Goal: Communication & Community: Connect with others

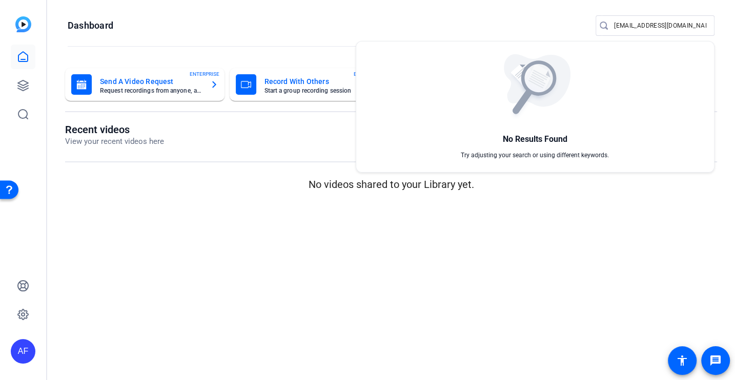
click at [646, 28] on div at bounding box center [367, 190] width 735 height 380
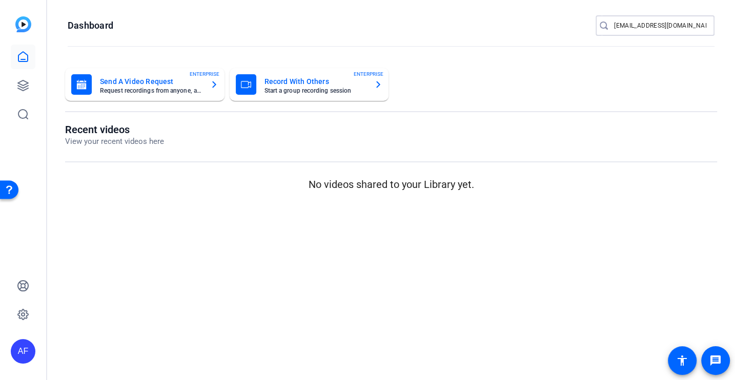
click at [646, 28] on input "[EMAIL_ADDRESS][DOMAIN_NAME]" at bounding box center [660, 25] width 92 height 12
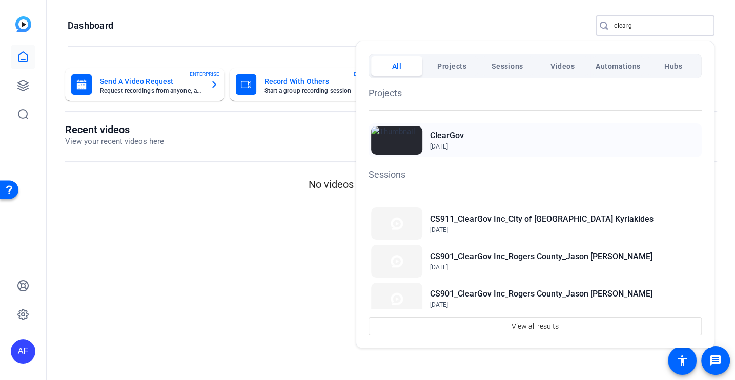
type input "clearg"
click at [528, 142] on div "ClearGov [DATE]" at bounding box center [534, 140] width 333 height 34
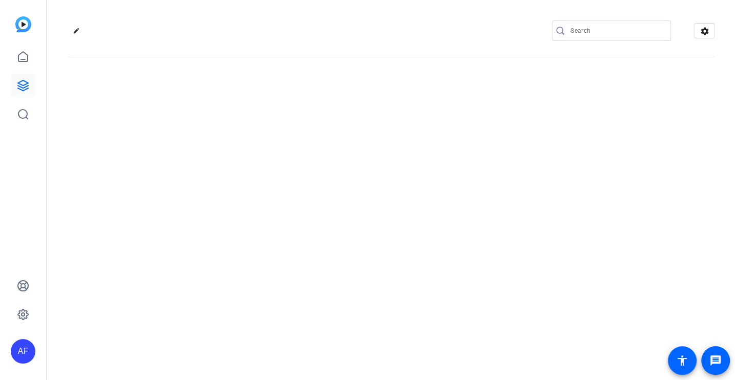
type input "[EMAIL_ADDRESS][DOMAIN_NAME]"
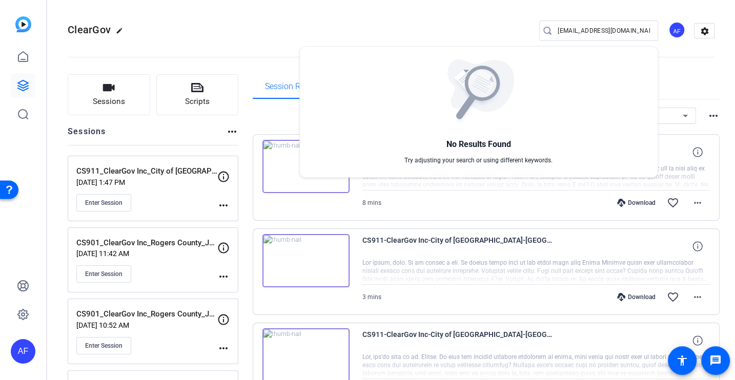
click at [101, 91] on div at bounding box center [367, 190] width 735 height 380
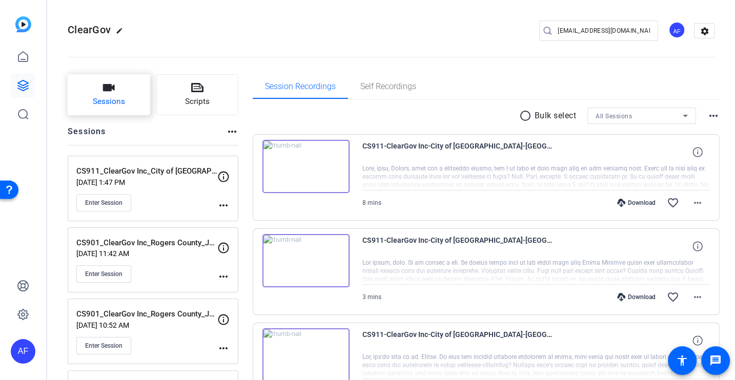
click at [118, 102] on span "Sessions" at bounding box center [109, 102] width 32 height 12
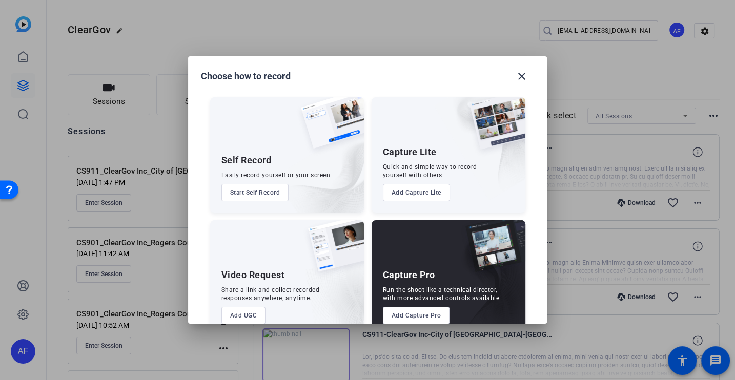
click at [411, 316] on button "Add Capture Pro" at bounding box center [416, 315] width 67 height 17
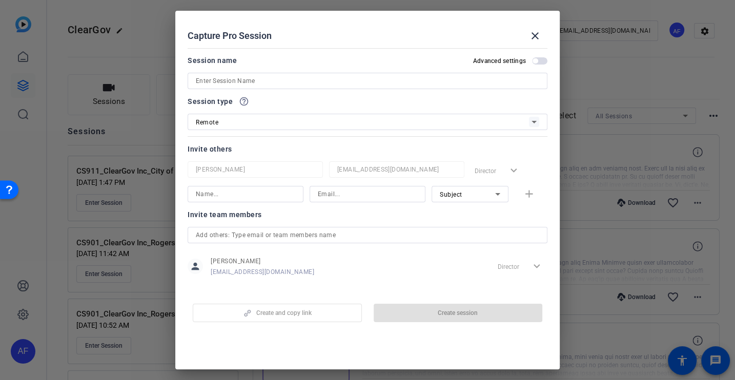
click at [269, 81] on input at bounding box center [367, 81] width 343 height 12
paste input "CS918_ClearGov Inc_Town of Kill Devil Hills_Angell Doughtie"
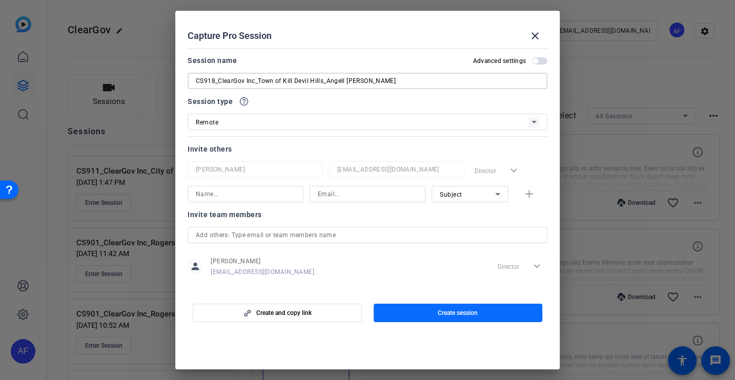
type input "CS918_ClearGov Inc_Town of Kill Devil Hills_Angell Doughtie"
click at [444, 313] on span "Create session" at bounding box center [457, 313] width 40 height 8
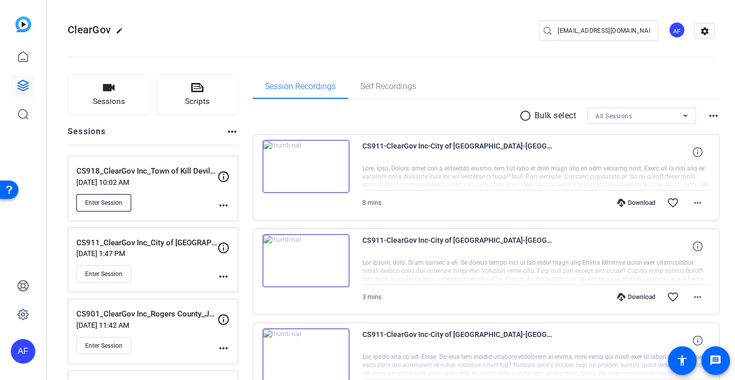
click at [116, 199] on span "Enter Session" at bounding box center [103, 203] width 37 height 8
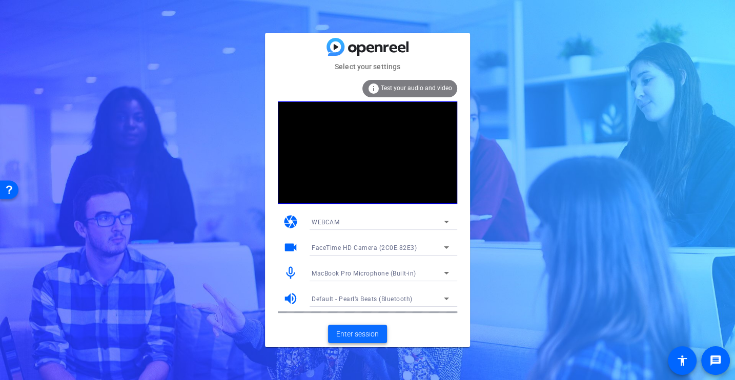
click at [364, 342] on span at bounding box center [357, 334] width 59 height 25
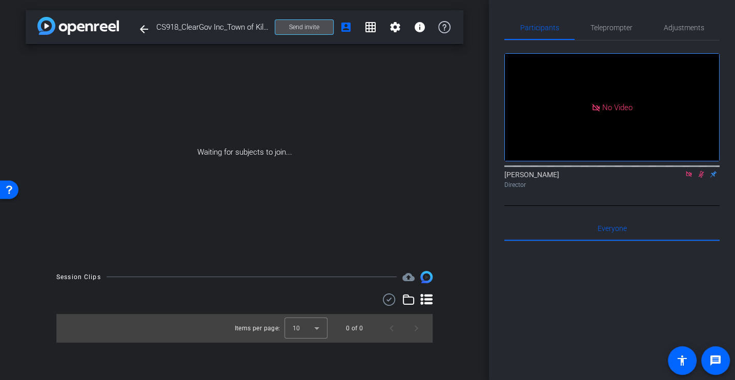
click at [309, 35] on span at bounding box center [304, 27] width 58 height 25
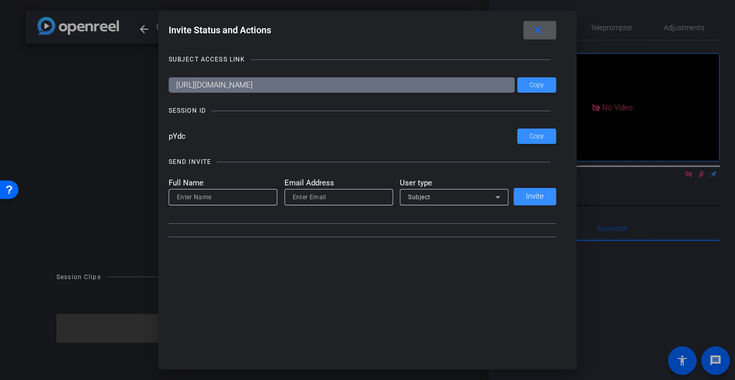
type input "[EMAIL_ADDRESS][DOMAIN_NAME]"
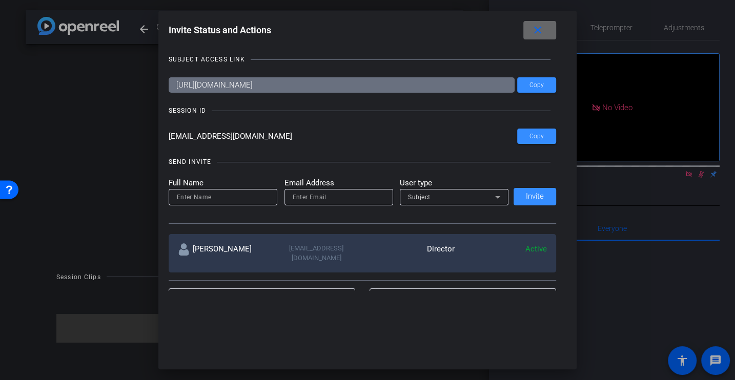
click at [165, 56] on span at bounding box center [162, 59] width 6 height 6
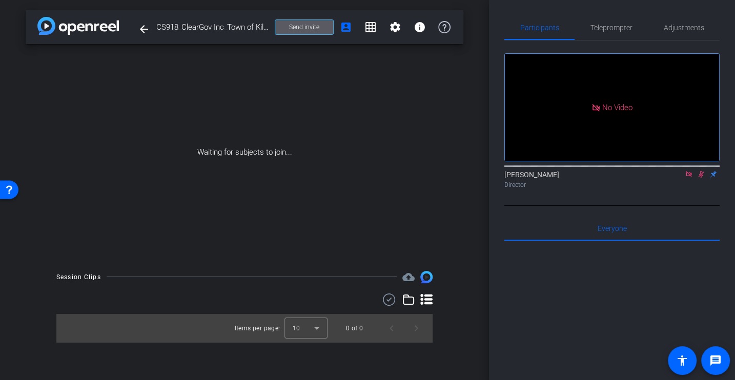
click at [288, 27] on span at bounding box center [304, 27] width 58 height 25
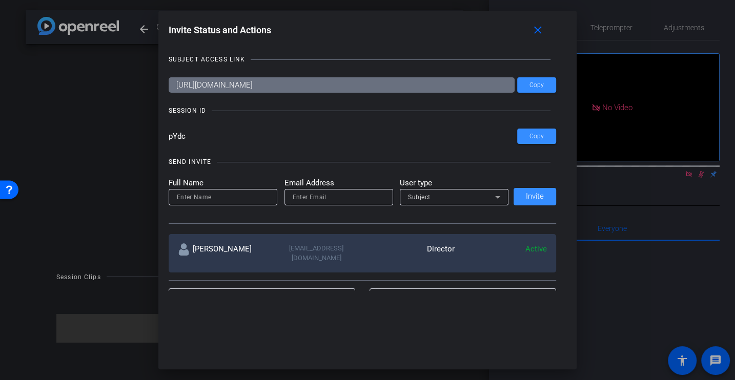
drag, startPoint x: 196, startPoint y: 135, endPoint x: 118, endPoint y: 135, distance: 78.4
click at [118, 135] on div "Invite Status and Actions close SUBJECT ACCESS LINK https://capture.openreel.co…" at bounding box center [367, 190] width 735 height 380
click at [540, 30] on mat-icon "close" at bounding box center [537, 30] width 13 height 13
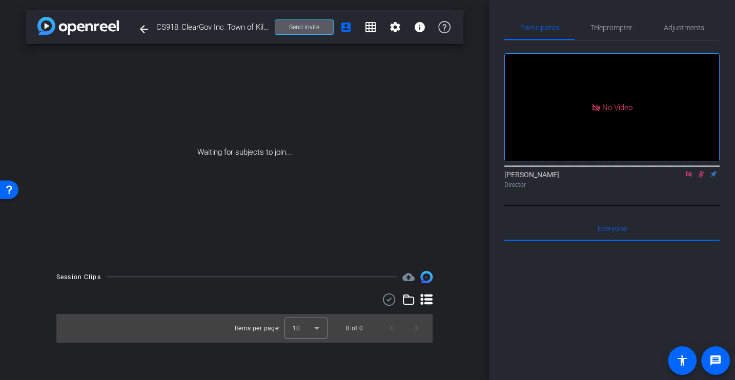
click at [306, 24] on span "Send invite" at bounding box center [304, 27] width 30 height 8
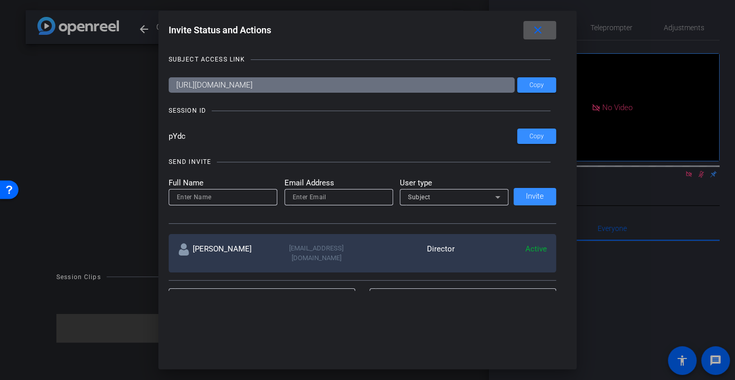
click at [190, 199] on input at bounding box center [223, 197] width 92 height 12
click at [203, 193] on input at bounding box center [223, 197] width 92 height 12
type input "Jason"
click at [300, 199] on input "email" at bounding box center [338, 197] width 92 height 12
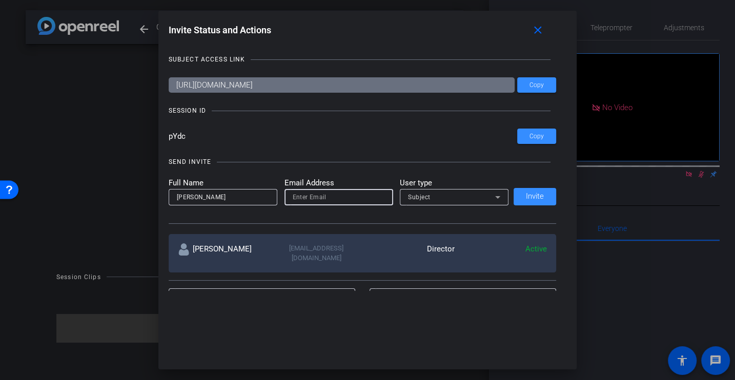
paste input "jaxelrod@cleargov.com"
type input "jaxelrod@cleargov.com"
click at [437, 193] on div "Subject" at bounding box center [451, 197] width 87 height 13
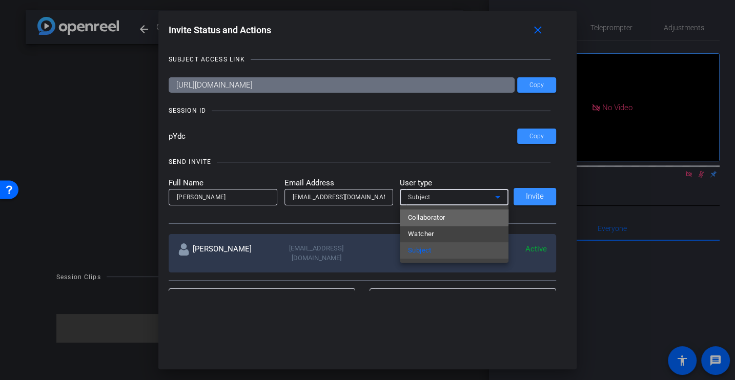
click at [438, 211] on mat-option "Collaborator" at bounding box center [454, 217] width 109 height 16
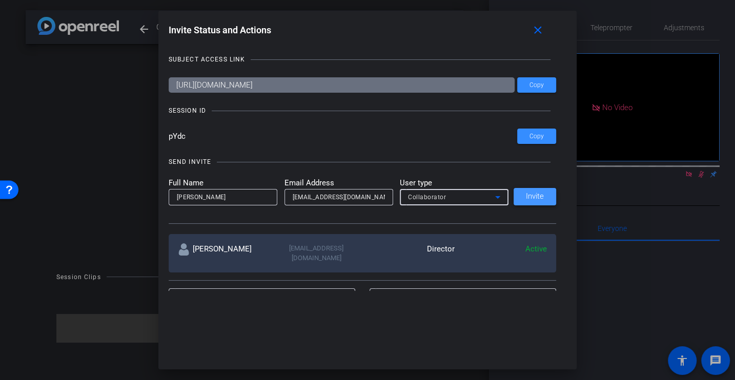
click at [531, 195] on span "Invite" at bounding box center [535, 197] width 18 height 8
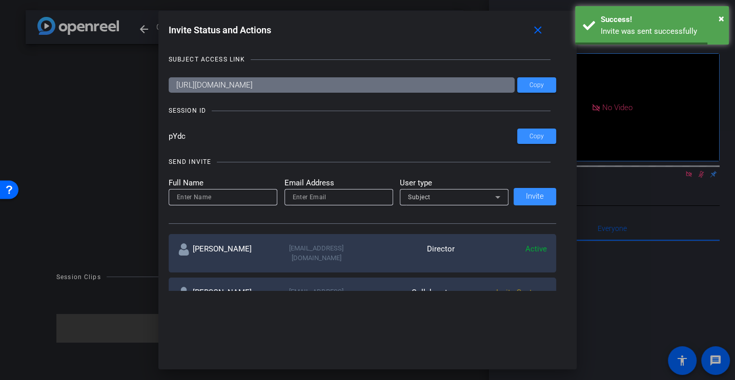
drag, startPoint x: 207, startPoint y: 139, endPoint x: 127, endPoint y: 139, distance: 80.9
click at [127, 139] on div "Invite Status and Actions close SUBJECT ACCESS LINK https://capture.openreel.co…" at bounding box center [367, 190] width 735 height 380
drag, startPoint x: 534, startPoint y: 31, endPoint x: 522, endPoint y: 46, distance: 18.9
click at [534, 31] on mat-icon "close" at bounding box center [537, 30] width 13 height 13
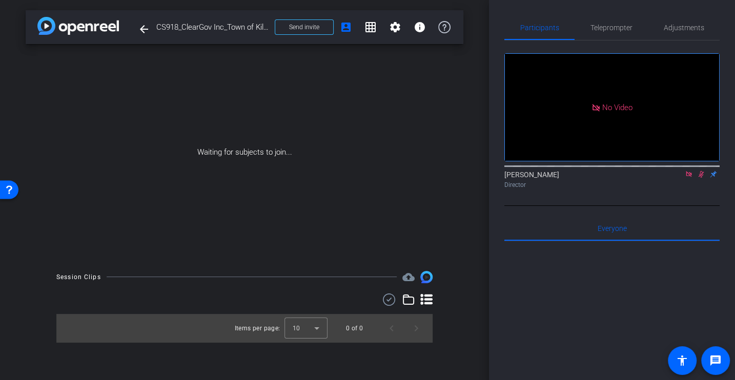
click at [657, 190] on div "Alex Ferguson Director" at bounding box center [611, 180] width 215 height 20
click at [686, 178] on icon at bounding box center [688, 174] width 8 height 7
click at [687, 178] on icon at bounding box center [689, 174] width 6 height 7
click at [294, 26] on span "Send invite" at bounding box center [304, 27] width 30 height 8
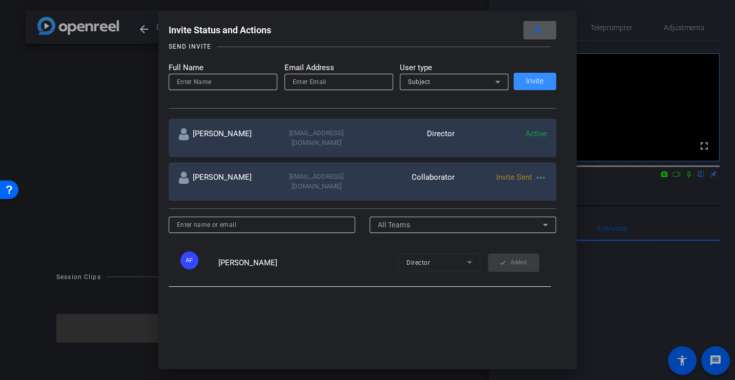
scroll to position [111, 0]
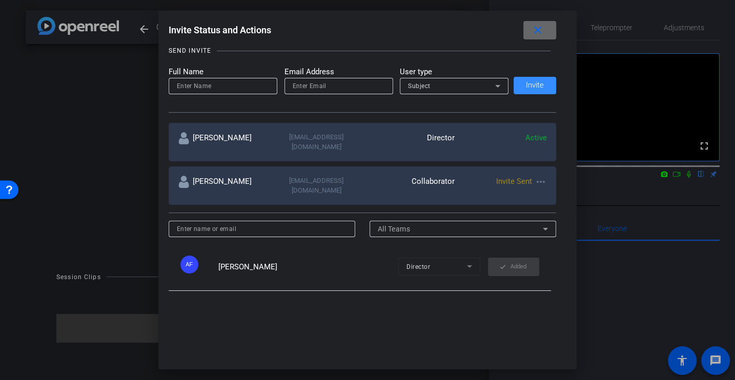
click at [548, 24] on span at bounding box center [539, 30] width 33 height 25
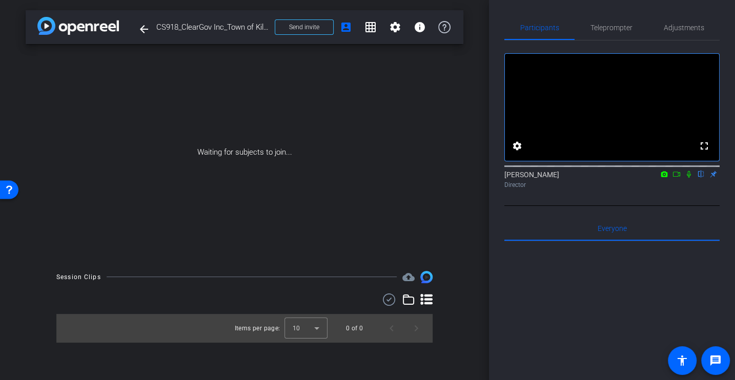
click at [449, 107] on div "Waiting for subjects to join..." at bounding box center [244, 152] width 437 height 217
click at [280, 32] on span at bounding box center [304, 27] width 58 height 25
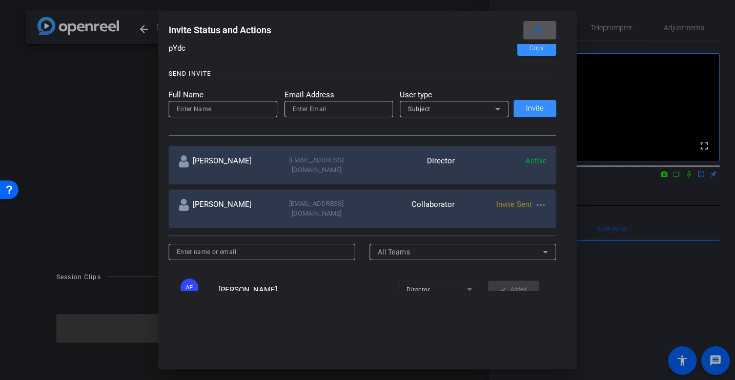
scroll to position [90, 0]
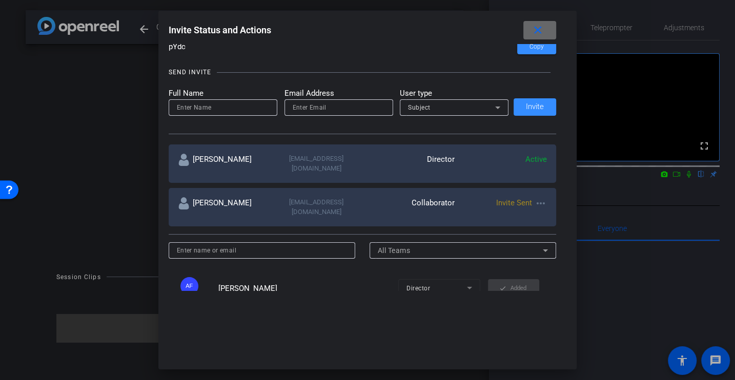
click at [538, 34] on mat-icon "close" at bounding box center [537, 30] width 13 height 13
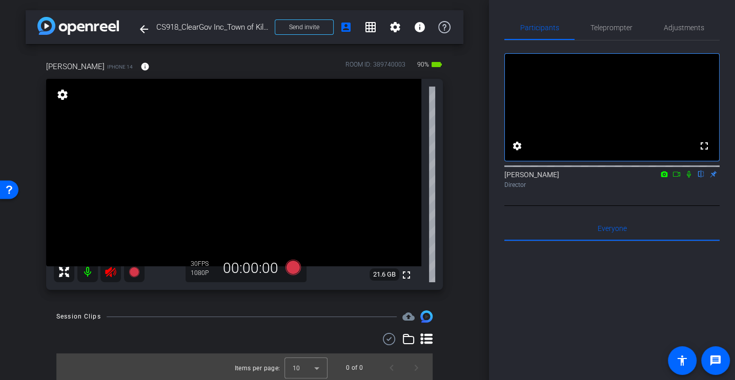
click at [107, 275] on icon at bounding box center [110, 272] width 11 height 10
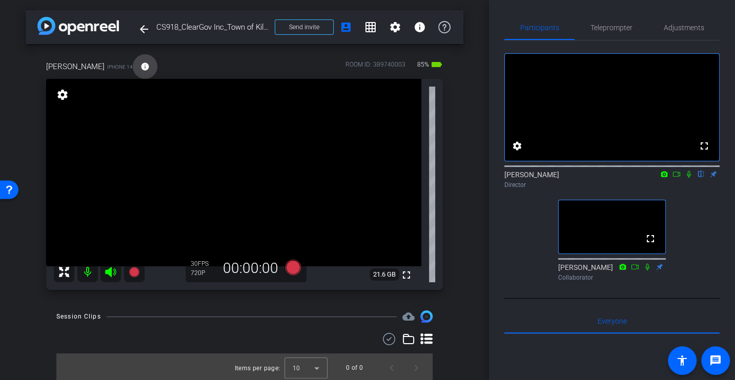
click at [133, 65] on span at bounding box center [145, 66] width 25 height 25
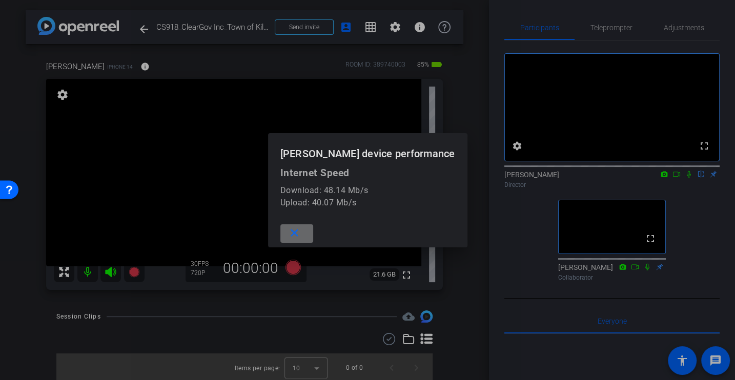
click at [301, 236] on mat-icon "close" at bounding box center [294, 233] width 13 height 13
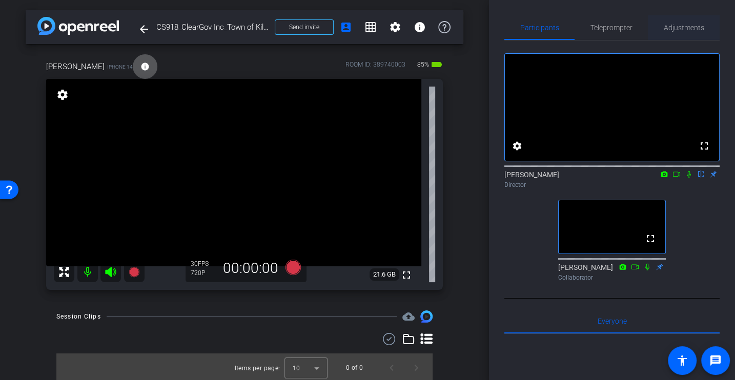
click at [668, 29] on span "Adjustments" at bounding box center [683, 27] width 40 height 7
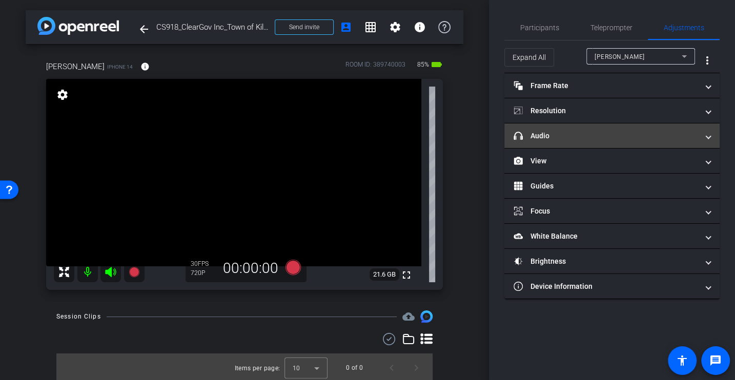
click at [551, 134] on mat-panel-title "headphone icon Audio" at bounding box center [605, 136] width 184 height 11
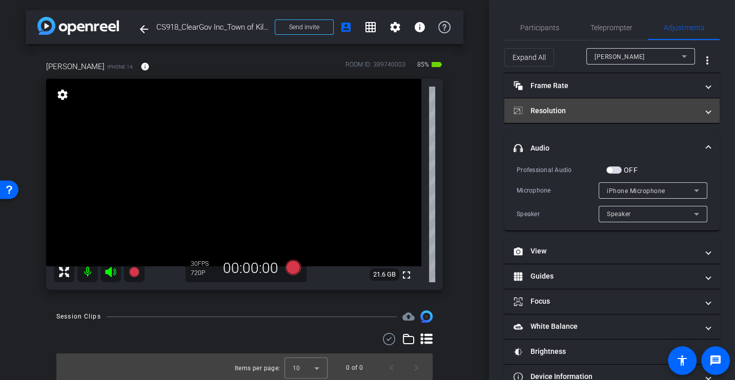
click at [553, 109] on mat-panel-title "Resolution" at bounding box center [605, 111] width 184 height 11
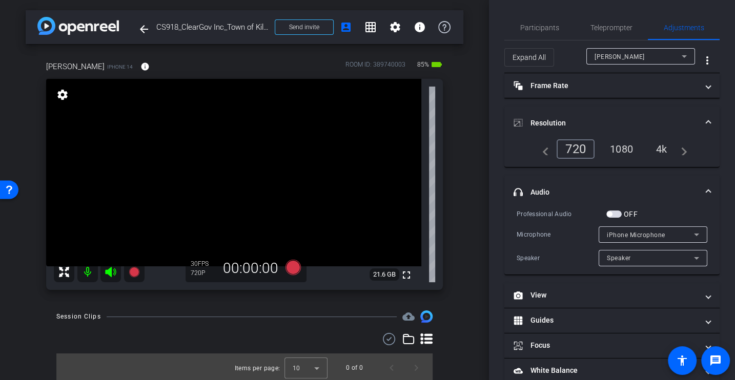
click at [665, 145] on div "4k" at bounding box center [661, 148] width 27 height 17
click at [544, 34] on span "Participants" at bounding box center [539, 27] width 39 height 25
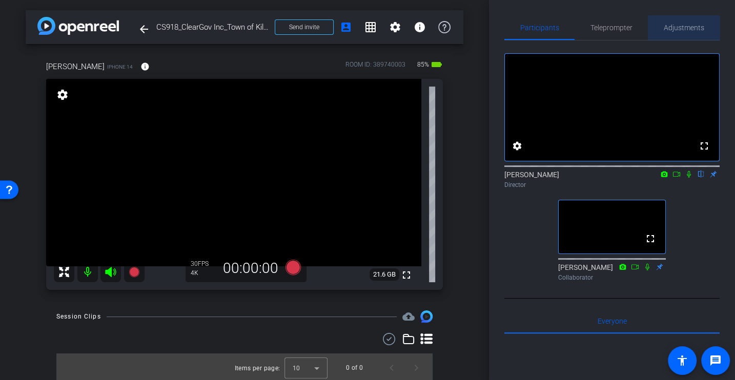
click at [680, 34] on span "Adjustments" at bounding box center [683, 27] width 40 height 25
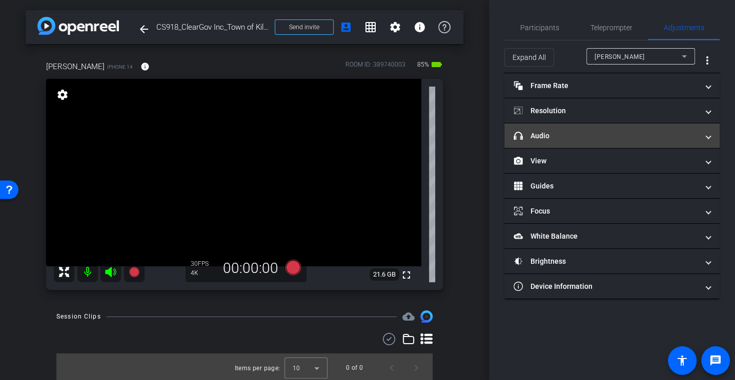
click at [556, 132] on mat-panel-title "headphone icon Audio" at bounding box center [605, 136] width 184 height 11
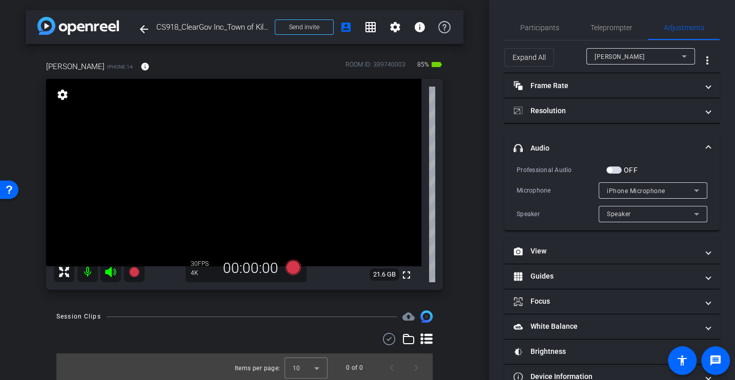
click at [558, 182] on div "Microphone iPhone Microphone" at bounding box center [611, 190] width 191 height 16
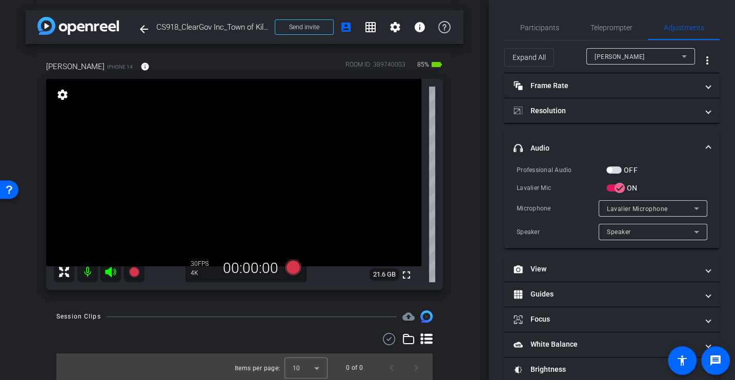
click at [537, 174] on div "Professional Audio" at bounding box center [561, 170] width 90 height 10
click at [547, 29] on span "Participants" at bounding box center [539, 27] width 39 height 7
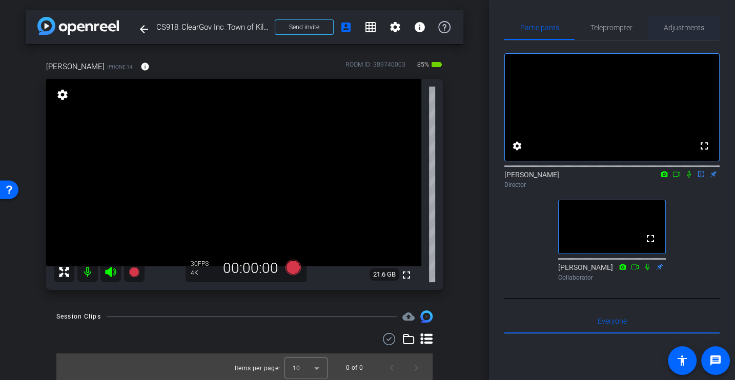
click at [671, 26] on span "Adjustments" at bounding box center [683, 27] width 40 height 7
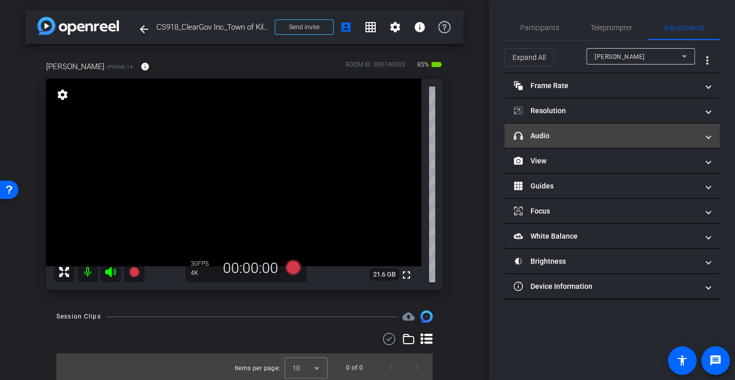
click at [538, 134] on mat-panel-title "headphone icon Audio" at bounding box center [605, 136] width 184 height 11
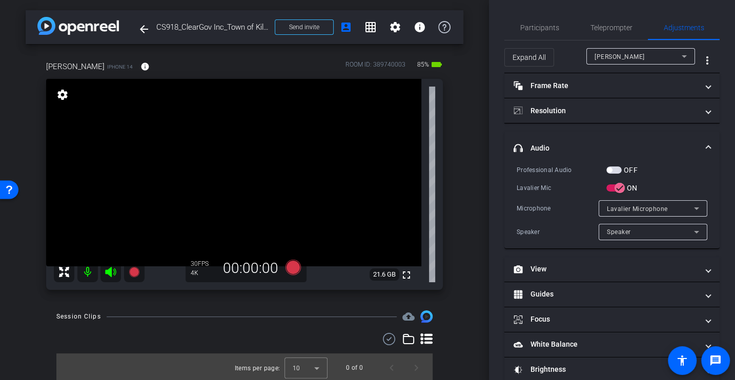
click at [558, 187] on div "Lavalier Mic" at bounding box center [561, 188] width 90 height 10
click at [537, 26] on span "Participants" at bounding box center [539, 27] width 39 height 7
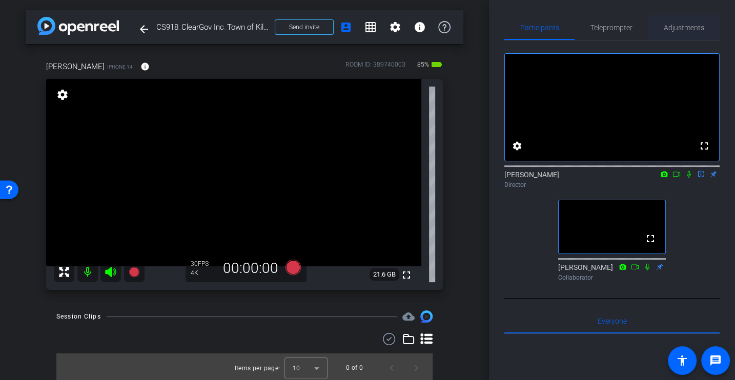
click at [673, 25] on span "Adjustments" at bounding box center [683, 27] width 40 height 7
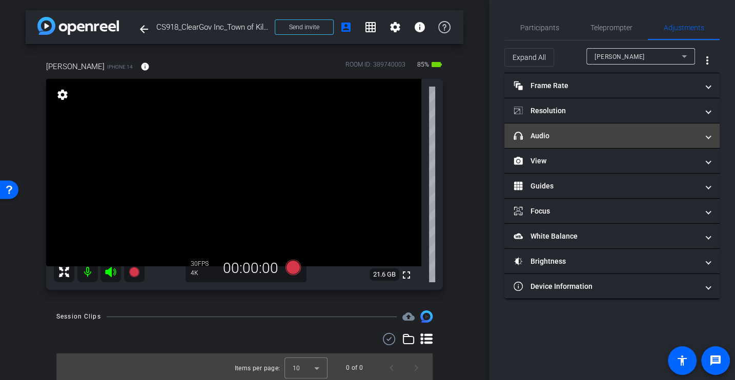
click at [539, 131] on mat-panel-title "headphone icon Audio" at bounding box center [605, 136] width 184 height 11
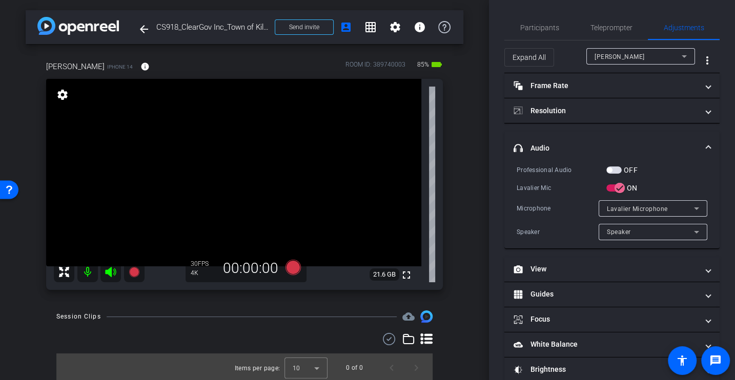
click at [564, 177] on div "Professional Audio OFF Lavalier Mic ON Microphone Lavalier Microphone Speaker S…" at bounding box center [611, 202] width 191 height 76
click at [612, 170] on span "button" at bounding box center [613, 169] width 15 height 7
click at [586, 174] on div "Professional Audio" at bounding box center [561, 170] width 90 height 10
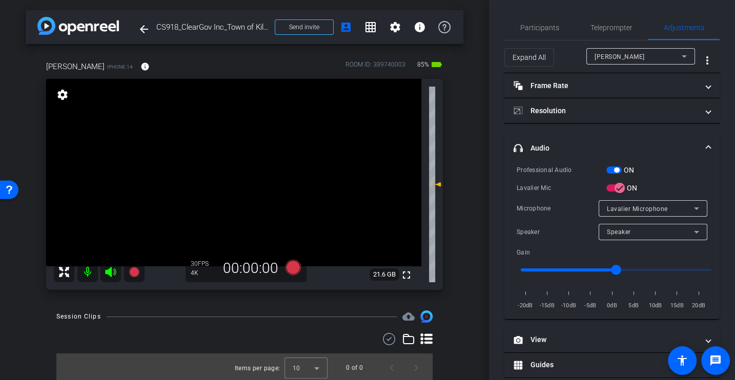
click at [584, 179] on div "Professional Audio ON Lavalier Mic ON Microphone Lavalier Microphone Speaker Sp…" at bounding box center [611, 237] width 191 height 146
click at [560, 186] on div "Lavalier Mic" at bounding box center [561, 188] width 90 height 10
click at [548, 30] on span "Participants" at bounding box center [539, 27] width 39 height 7
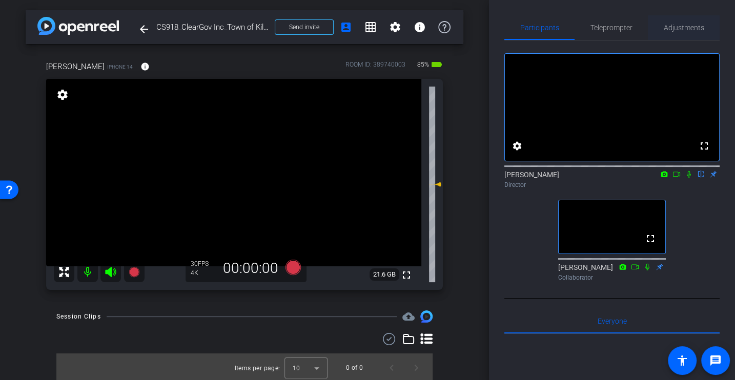
click at [669, 28] on span "Adjustments" at bounding box center [683, 27] width 40 height 7
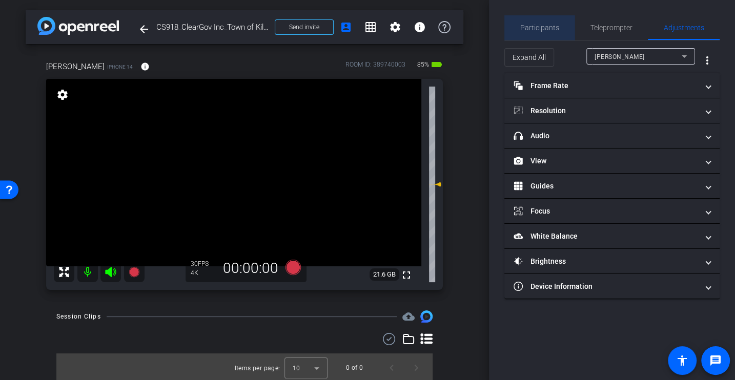
click at [541, 30] on span "Participants" at bounding box center [539, 27] width 39 height 7
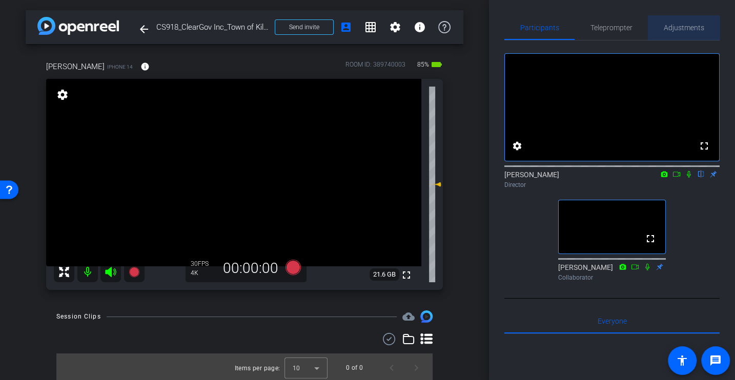
click at [665, 29] on span "Adjustments" at bounding box center [683, 27] width 40 height 7
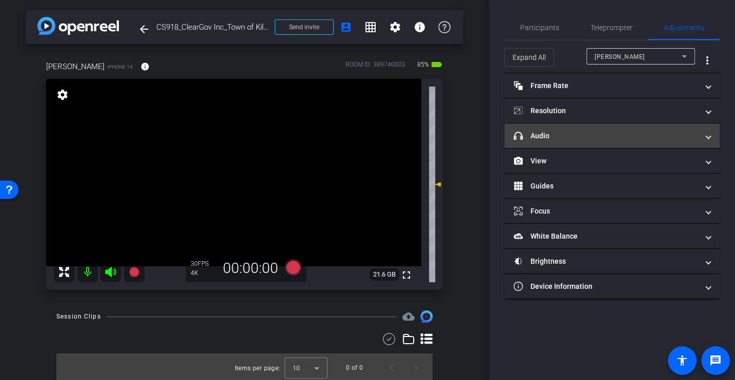
click at [546, 131] on mat-panel-title "headphone icon Audio" at bounding box center [605, 136] width 184 height 11
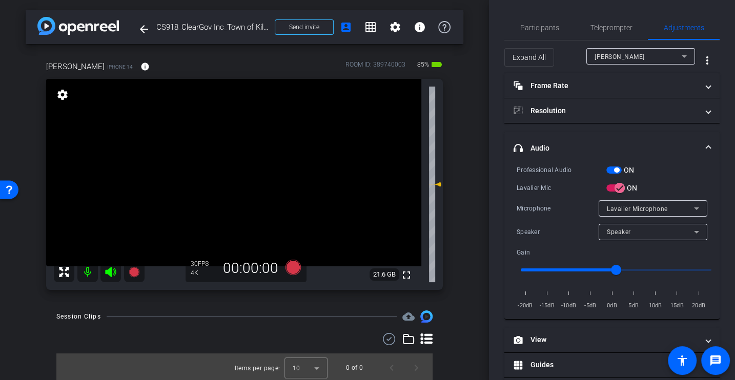
click at [533, 184] on div "Lavalier Mic" at bounding box center [561, 188] width 90 height 10
click at [526, 28] on span "Participants" at bounding box center [539, 27] width 39 height 7
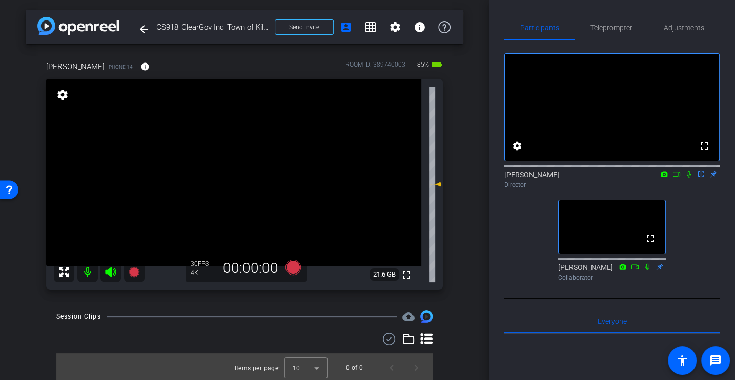
click at [457, 269] on div "Angell iPhone 14 info ROOM ID: 389740003 85% battery_std fullscreen settings 21…" at bounding box center [244, 172] width 437 height 256
click at [322, 317] on div "Session Clips cloud_upload" at bounding box center [244, 316] width 376 height 12
click at [296, 266] on icon at bounding box center [292, 267] width 15 height 15
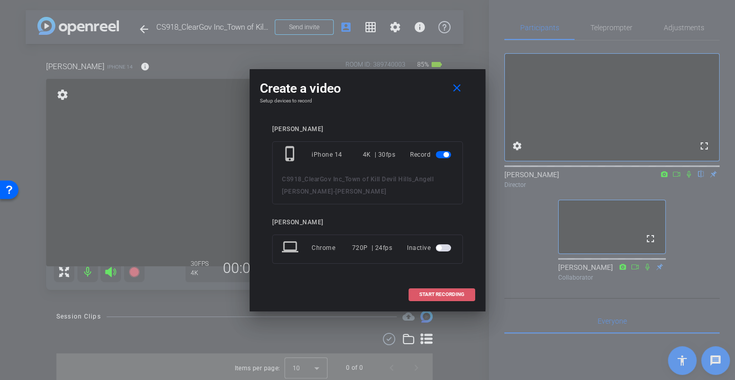
click at [445, 293] on span "START RECORDING" at bounding box center [441, 294] width 45 height 5
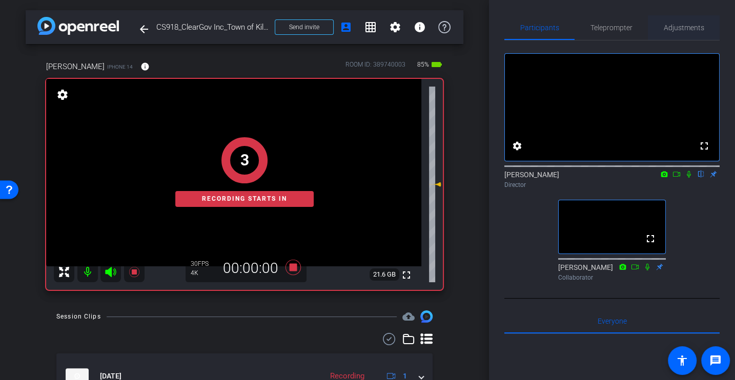
click at [695, 23] on span "Adjustments" at bounding box center [683, 27] width 40 height 25
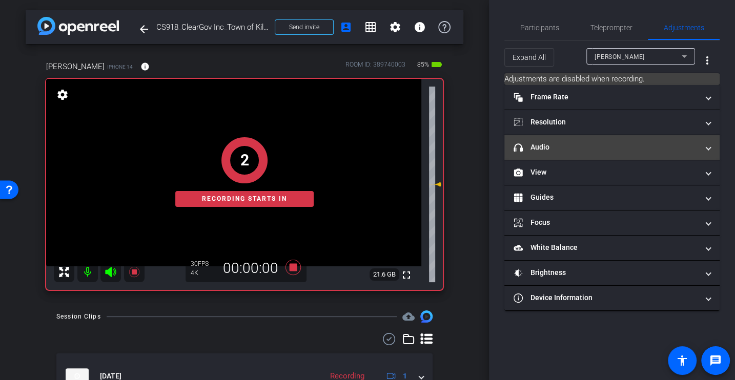
click at [552, 143] on mat-panel-title "headphone icon Audio" at bounding box center [605, 147] width 184 height 11
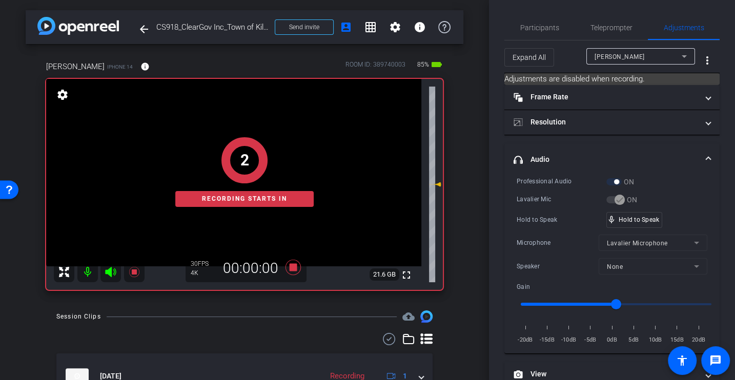
click at [549, 202] on div "Lavalier Mic" at bounding box center [561, 199] width 90 height 10
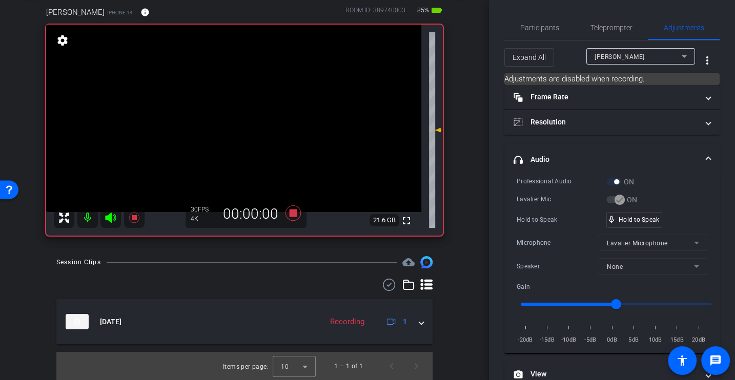
scroll to position [0, 0]
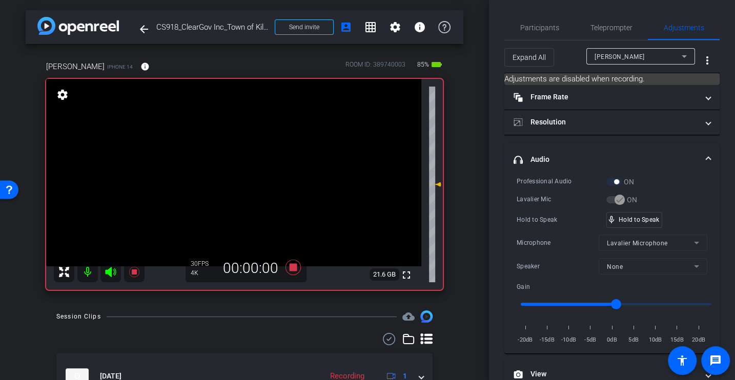
click at [537, 206] on div "Professional Audio ON Lavalier Mic ON Hold to Speak mic_none Hold to Speak Micr…" at bounding box center [611, 260] width 191 height 169
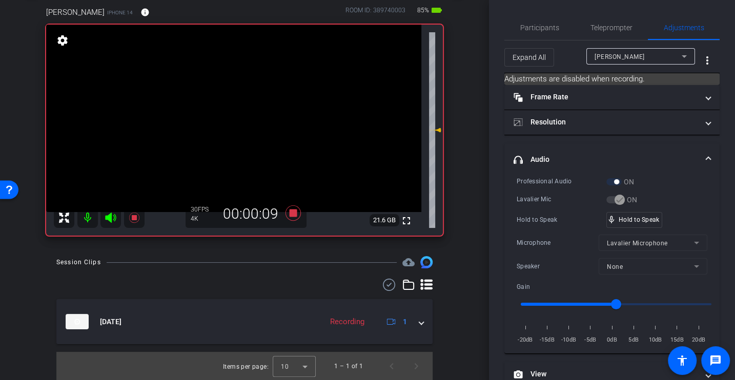
click at [544, 218] on div "Hold to Speak" at bounding box center [561, 220] width 90 height 10
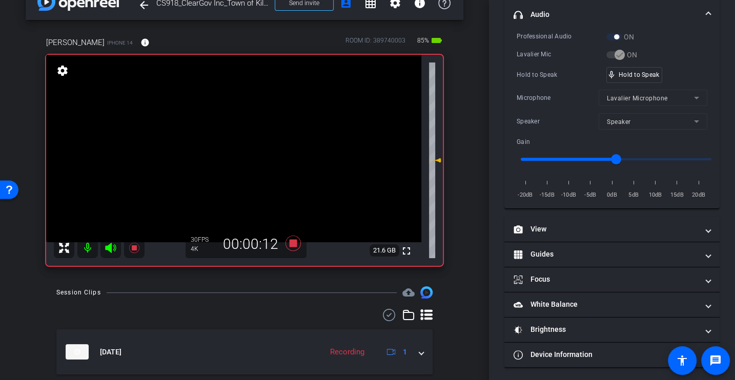
scroll to position [5, 0]
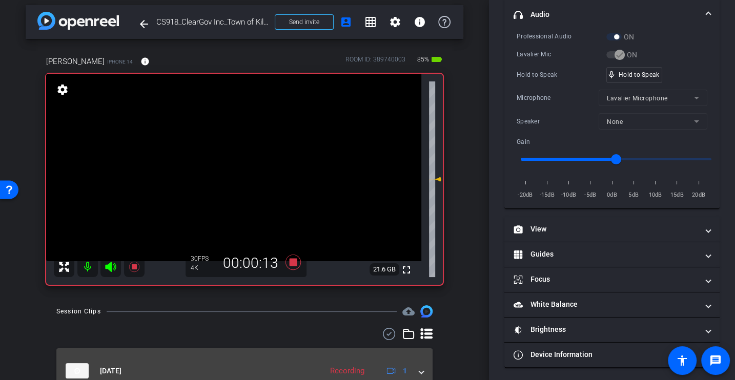
click at [423, 367] on span at bounding box center [421, 371] width 4 height 11
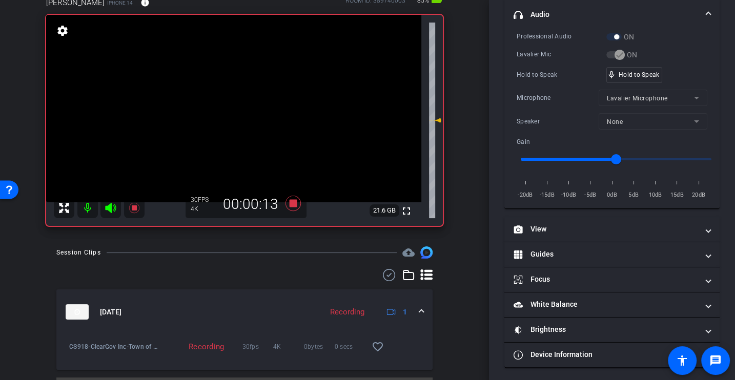
scroll to position [88, 0]
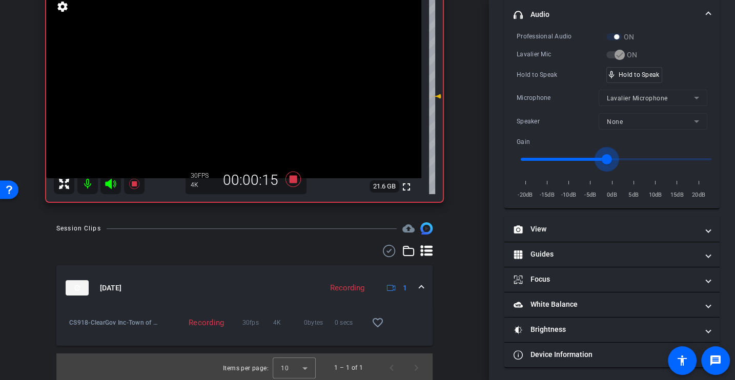
drag, startPoint x: 612, startPoint y: 156, endPoint x: 600, endPoint y: 156, distance: 11.3
type input "-3"
click at [600, 156] on input "range" at bounding box center [616, 159] width 212 height 23
click at [564, 99] on div "Microphone" at bounding box center [557, 98] width 82 height 10
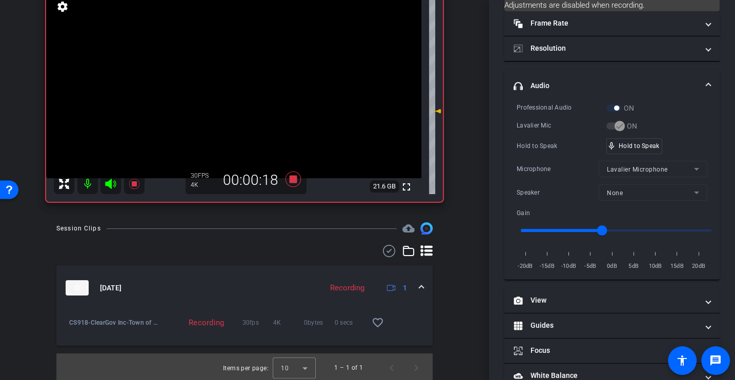
scroll to position [38, 0]
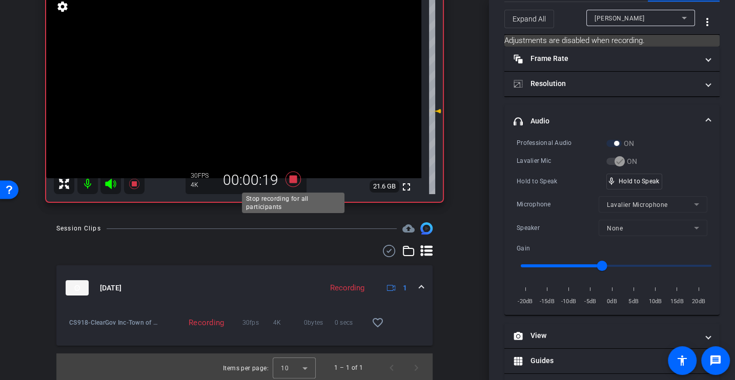
click at [288, 179] on icon at bounding box center [293, 179] width 25 height 18
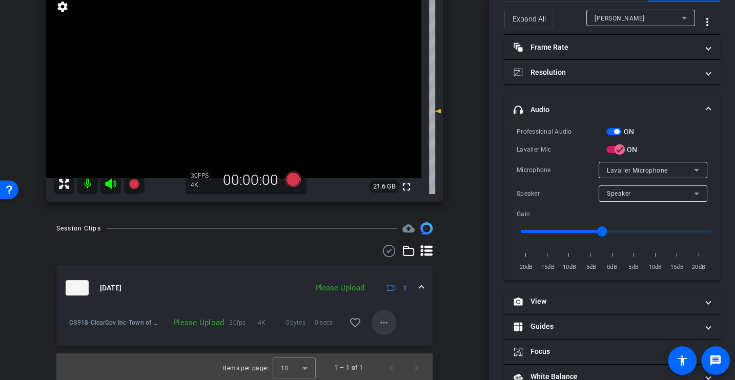
click at [378, 319] on mat-icon "more_horiz" at bounding box center [383, 323] width 12 height 12
click at [386, 342] on span "Upload" at bounding box center [399, 344] width 41 height 12
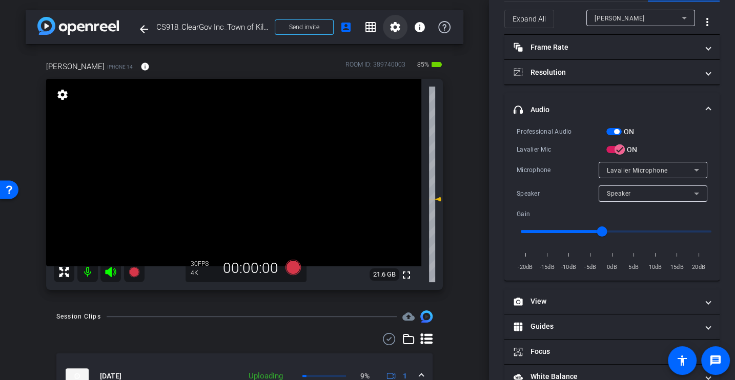
click at [388, 28] on span at bounding box center [395, 27] width 25 height 25
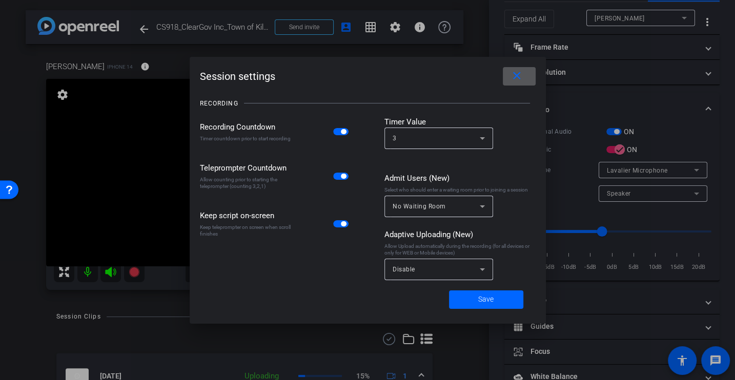
click at [410, 249] on div "Allow Upload automatically during the recording (for all devices or only for WE…" at bounding box center [459, 249] width 151 height 13
click at [410, 264] on div "Disable" at bounding box center [435, 269] width 87 height 13
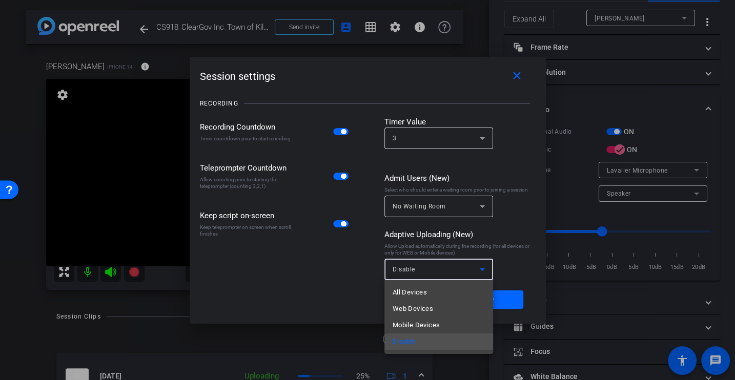
click at [411, 283] on div "All Devices Web Devices Mobile Devices Disable" at bounding box center [438, 317] width 109 height 74
click at [411, 292] on span "All Devices" at bounding box center [409, 292] width 34 height 12
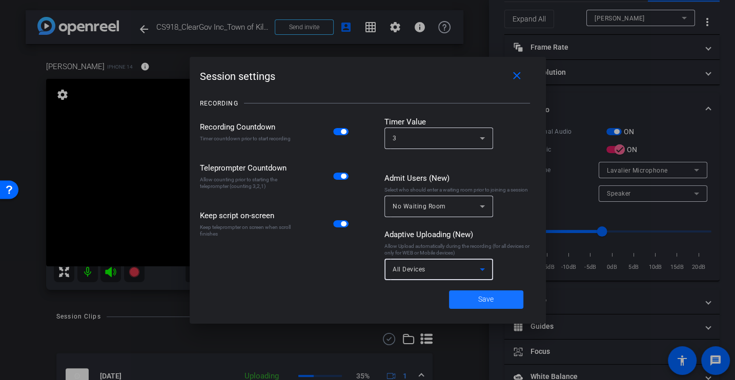
click at [504, 299] on span at bounding box center [486, 299] width 74 height 25
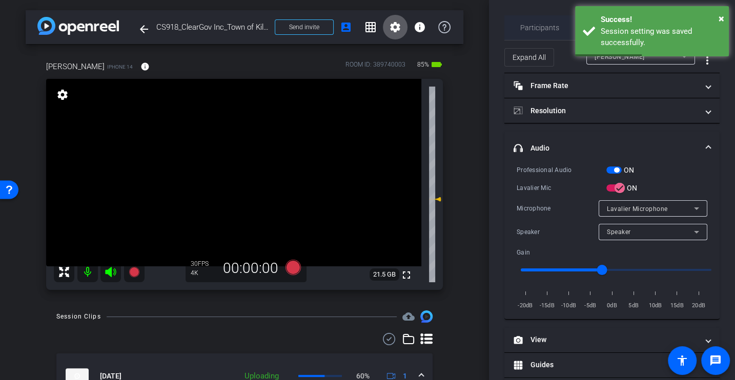
click at [534, 26] on span "Participants" at bounding box center [539, 27] width 39 height 7
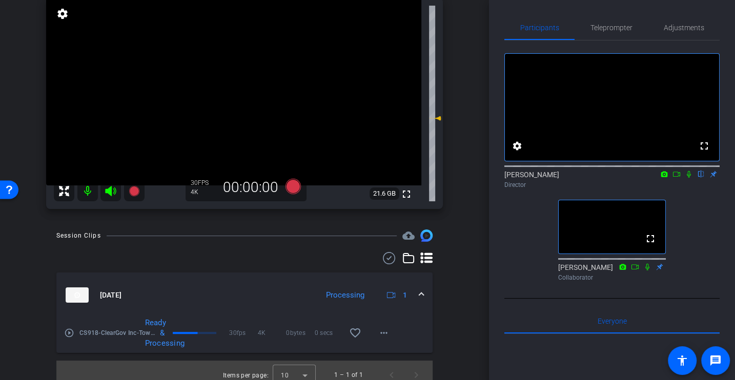
scroll to position [90, 0]
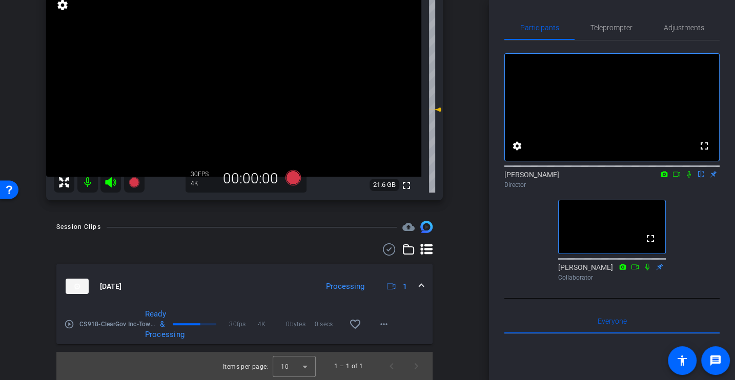
click at [72, 325] on mat-icon "play_circle_outline" at bounding box center [69, 324] width 10 height 10
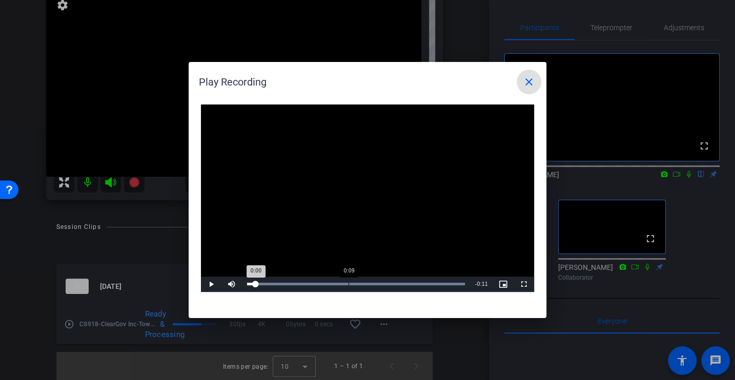
click at [348, 283] on div "0:09" at bounding box center [348, 284] width 1 height 3
drag, startPoint x: 360, startPoint y: 282, endPoint x: 400, endPoint y: 282, distance: 40.0
click at [400, 282] on div "Loaded : 100.00% 0:14 0:10" at bounding box center [356, 284] width 228 height 15
click at [530, 86] on mat-icon "close" at bounding box center [528, 82] width 12 height 12
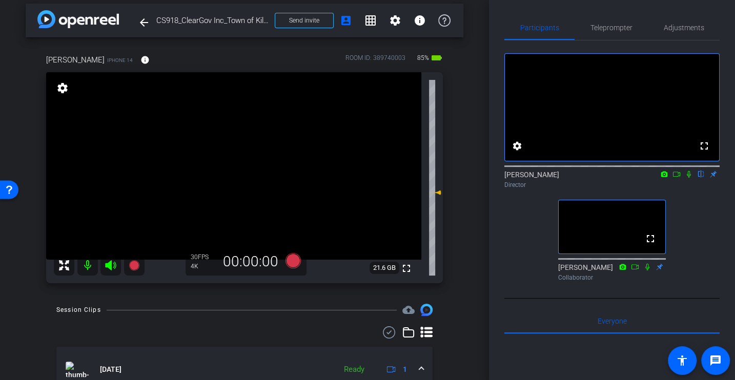
scroll to position [4, 0]
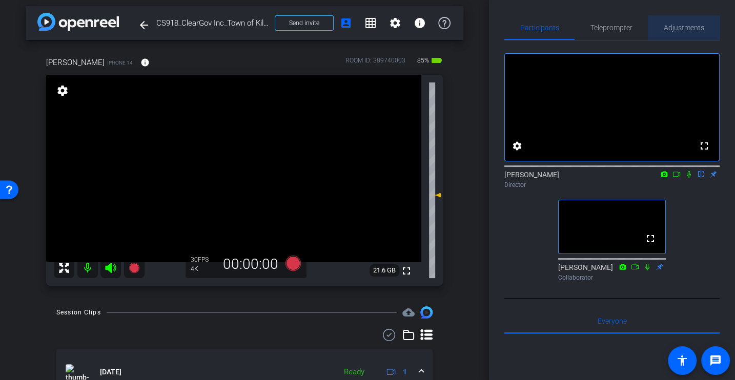
click at [686, 26] on span "Adjustments" at bounding box center [683, 27] width 40 height 7
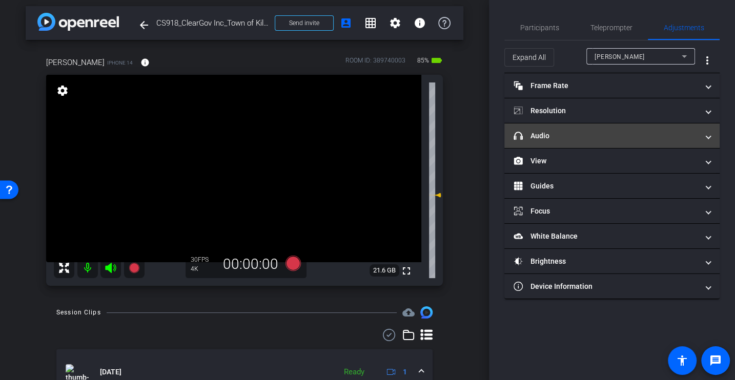
click at [563, 133] on mat-panel-title "headphone icon Audio" at bounding box center [605, 136] width 184 height 11
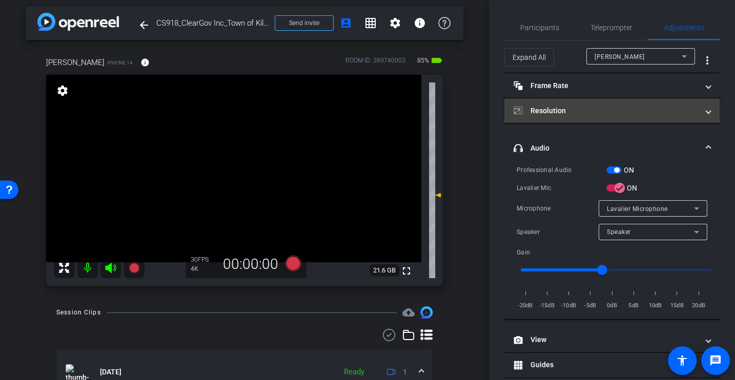
click at [557, 107] on mat-panel-title "Resolution" at bounding box center [605, 111] width 184 height 11
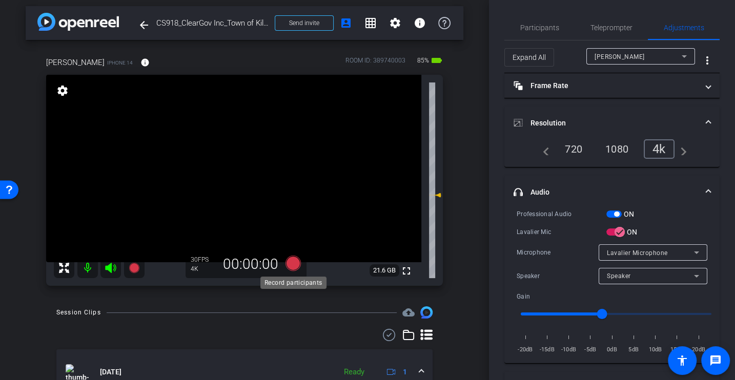
click at [288, 266] on icon at bounding box center [292, 263] width 15 height 15
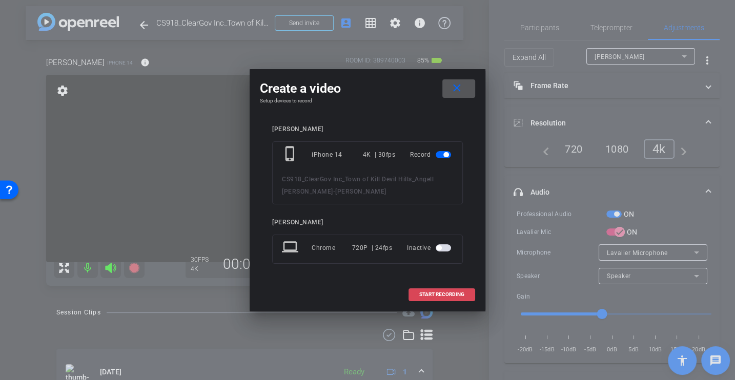
click at [429, 293] on span "START RECORDING" at bounding box center [441, 294] width 45 height 5
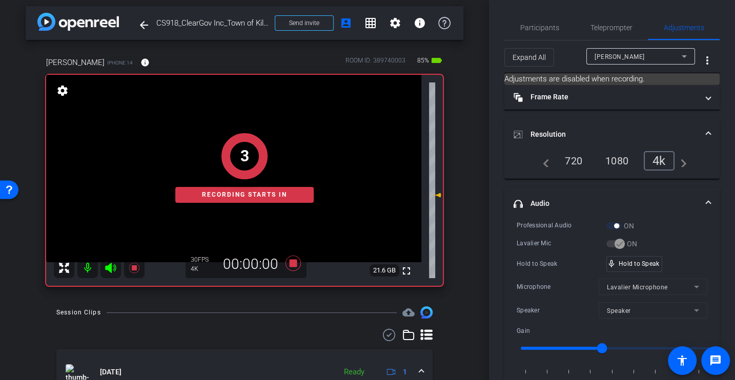
click at [557, 238] on div "Lavalier Mic" at bounding box center [561, 243] width 90 height 10
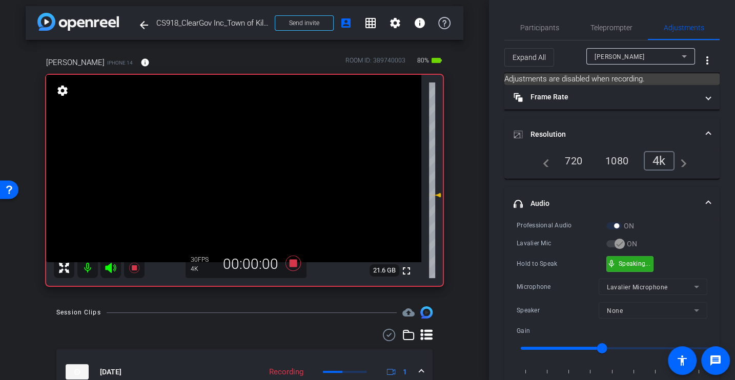
scroll to position [188, 0]
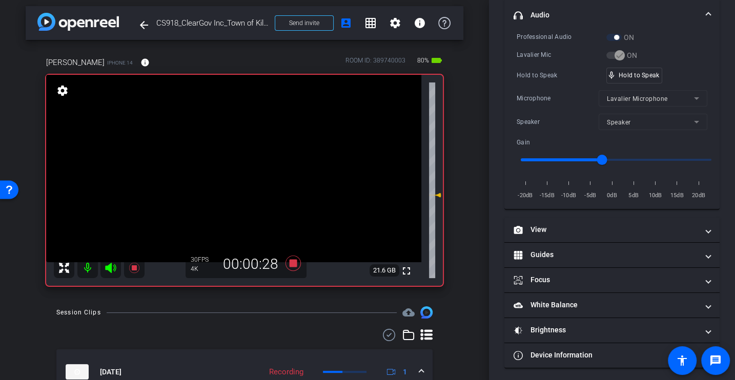
click at [548, 99] on div "Microphone" at bounding box center [557, 98] width 82 height 10
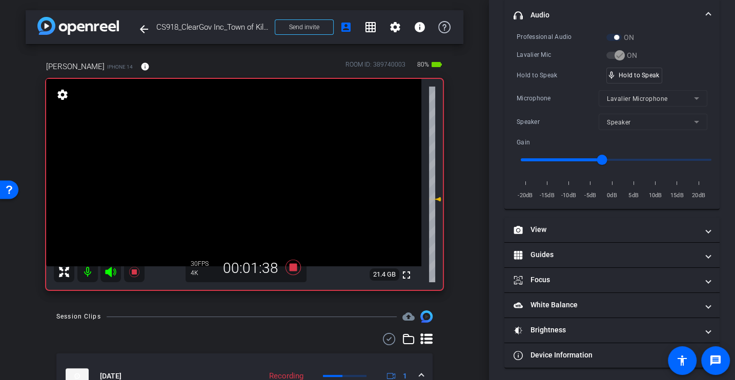
click at [547, 72] on div "Hold to Speak" at bounding box center [561, 75] width 90 height 10
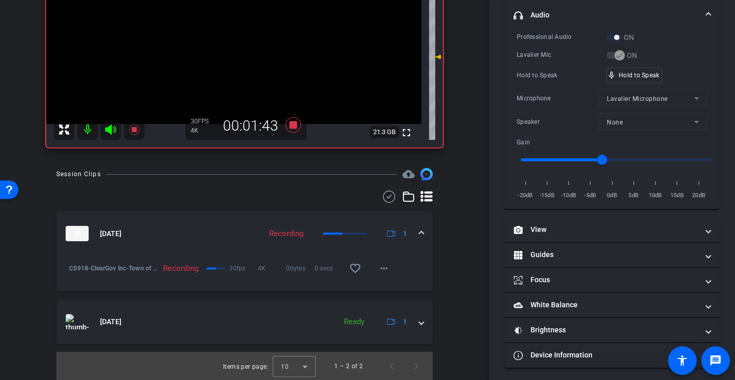
scroll to position [0, 0]
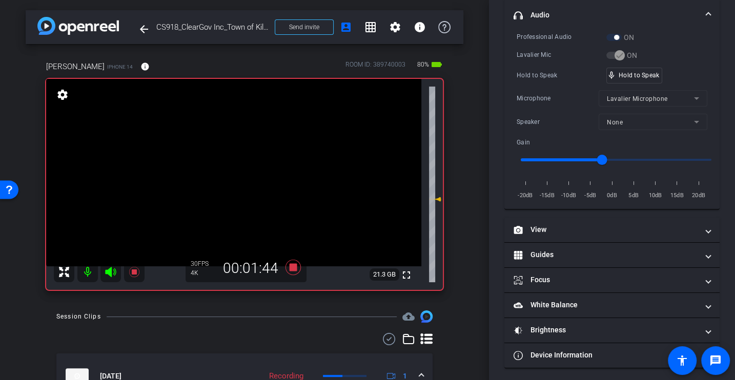
click at [548, 99] on div "Microphone" at bounding box center [557, 98] width 82 height 10
click at [565, 98] on div "Microphone" at bounding box center [557, 98] width 82 height 10
click at [553, 82] on div "Professional Audio ON Lavalier Mic ON Hold to Speak mic_none Hold to Speak Micr…" at bounding box center [611, 116] width 191 height 169
click at [556, 82] on div "Professional Audio ON Lavalier Mic ON Hold to Speak mic_none Hold to Speak Micr…" at bounding box center [611, 116] width 191 height 169
click at [546, 105] on div "Professional Audio ON Lavalier Mic ON Hold to Speak mic_none Hold to Speak Micr…" at bounding box center [611, 116] width 191 height 169
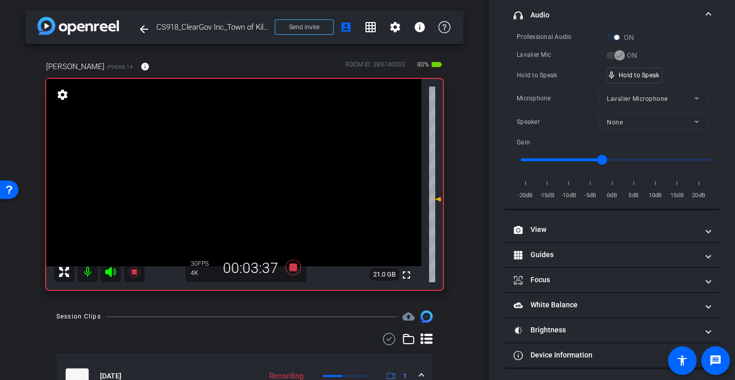
click at [548, 101] on div "Microphone" at bounding box center [557, 98] width 82 height 10
click at [548, 93] on div "Microphone" at bounding box center [557, 98] width 82 height 10
click at [535, 53] on div "Lavalier Mic" at bounding box center [561, 55] width 90 height 10
click at [549, 94] on div "Microphone" at bounding box center [557, 98] width 82 height 10
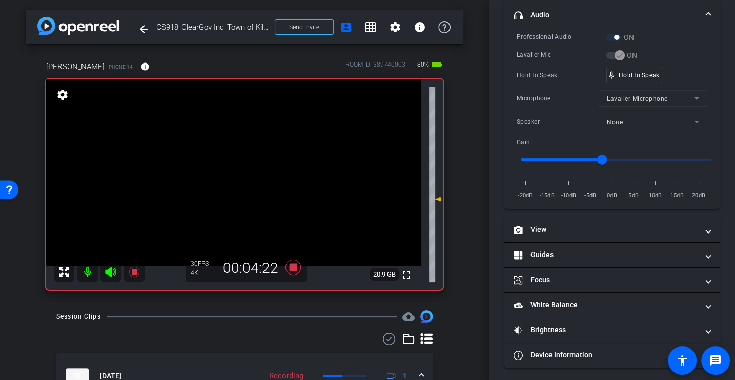
click at [534, 96] on div "Microphone" at bounding box center [557, 98] width 82 height 10
click at [544, 76] on div "Hold to Speak" at bounding box center [561, 75] width 90 height 10
click at [551, 90] on div "Microphone Lavalier Microphone" at bounding box center [611, 98] width 191 height 16
click at [537, 59] on div "Professional Audio ON Lavalier Mic ON Hold to Speak mic_none Hold to Speak Micr…" at bounding box center [611, 116] width 191 height 169
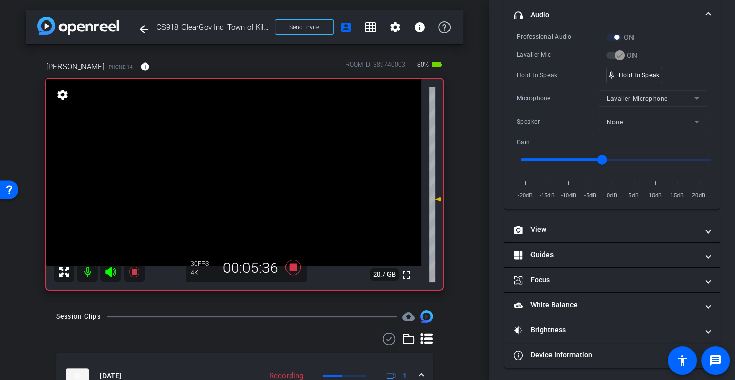
click at [555, 102] on div "Microphone Lavalier Microphone" at bounding box center [611, 98] width 191 height 16
click at [538, 86] on div "Professional Audio ON Lavalier Mic ON Hold to Speak mic_none Hold to Speak Micr…" at bounding box center [611, 116] width 191 height 169
click at [296, 266] on icon at bounding box center [292, 267] width 15 height 15
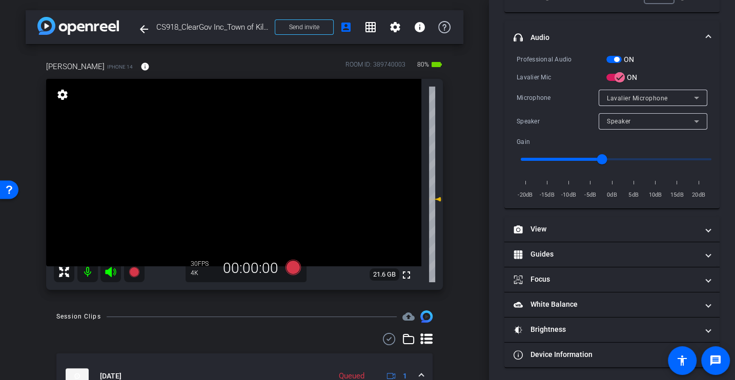
click at [340, 335] on div at bounding box center [244, 339] width 376 height 12
click at [293, 265] on icon at bounding box center [292, 267] width 15 height 15
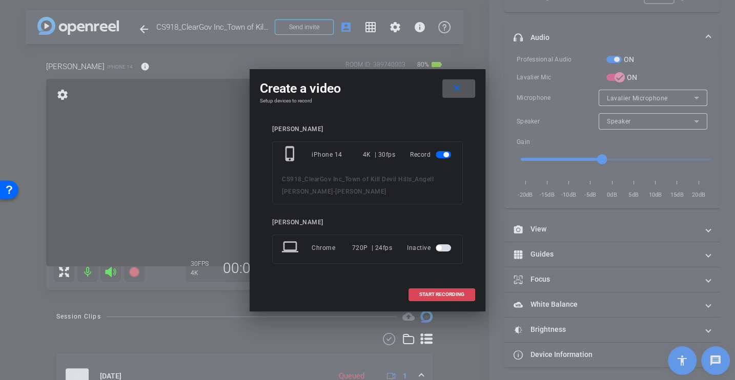
click at [455, 295] on span "START RECORDING" at bounding box center [441, 294] width 45 height 5
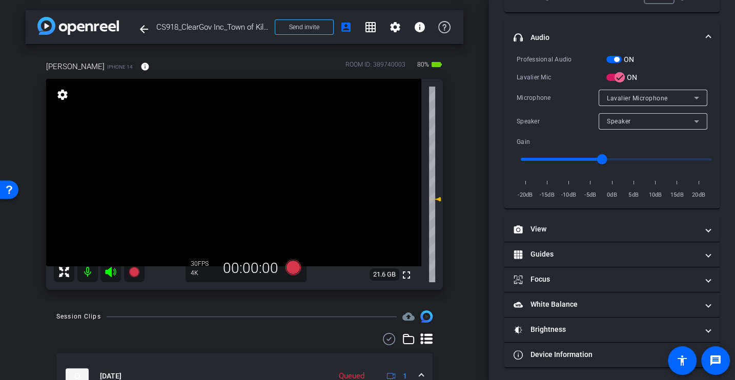
scroll to position [188, 0]
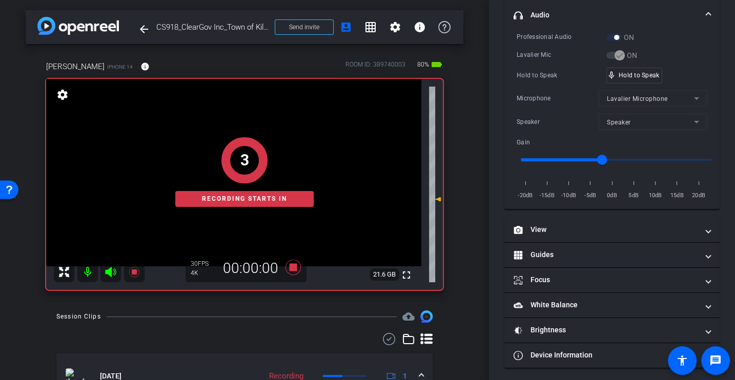
click at [561, 100] on div "Microphone" at bounding box center [557, 98] width 82 height 10
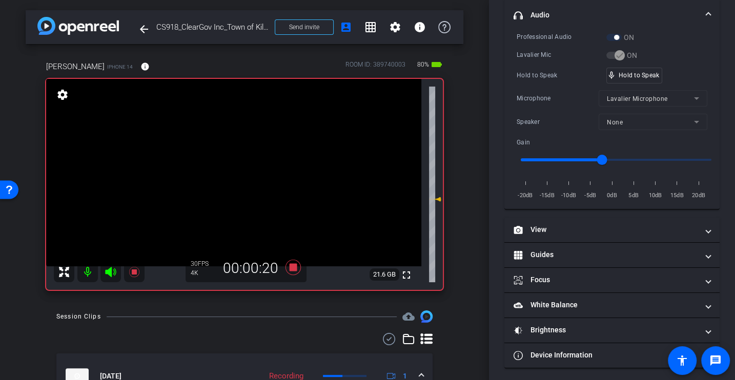
click at [554, 75] on div "Hold to Speak" at bounding box center [561, 75] width 90 height 10
click at [563, 82] on div "Professional Audio ON Lavalier Mic ON Hold to Speak mic_none Hold to Speak Micr…" at bounding box center [611, 116] width 191 height 169
click at [558, 70] on div "Hold to Speak" at bounding box center [561, 75] width 90 height 10
click at [552, 110] on div "Professional Audio ON Lavalier Mic ON Hold to Speak mic_none Hold to Speak Micr…" at bounding box center [611, 116] width 191 height 169
click at [571, 102] on div "Microphone Lavalier Microphone" at bounding box center [611, 98] width 191 height 16
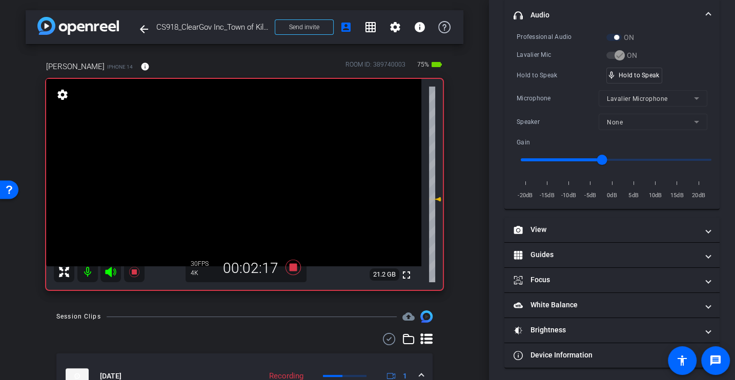
click at [563, 90] on div "Microphone Lavalier Microphone" at bounding box center [611, 98] width 191 height 16
click at [542, 96] on div "Microphone" at bounding box center [557, 98] width 82 height 10
click at [567, 90] on div "Microphone Lavalier Microphone" at bounding box center [611, 98] width 191 height 16
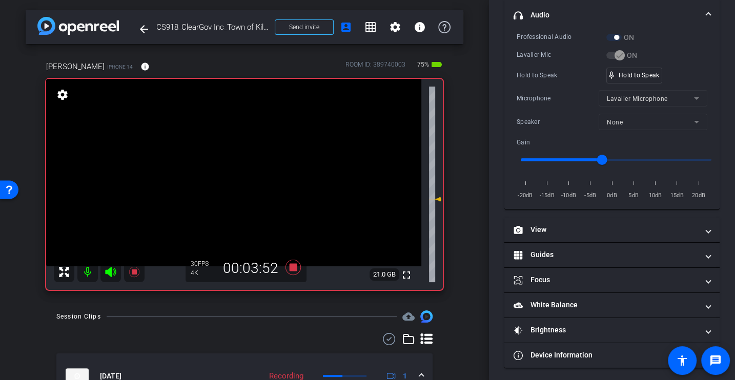
click at [539, 102] on div "Microphone Lavalier Microphone" at bounding box center [611, 98] width 191 height 16
click at [536, 102] on div "Microphone Lavalier Microphone" at bounding box center [611, 98] width 191 height 16
click at [548, 87] on div "Professional Audio ON Lavalier Mic ON Hold to Speak mic_none Hold to Speak Micr…" at bounding box center [611, 116] width 191 height 169
click at [561, 94] on div "Microphone" at bounding box center [557, 98] width 82 height 10
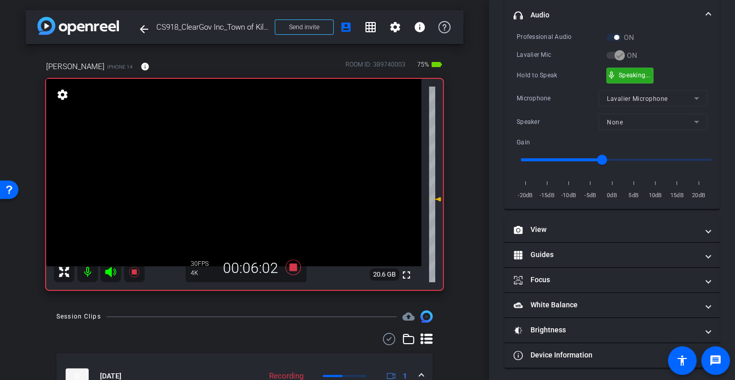
click at [544, 102] on div "Microphone Lavalier Microphone" at bounding box center [611, 98] width 191 height 16
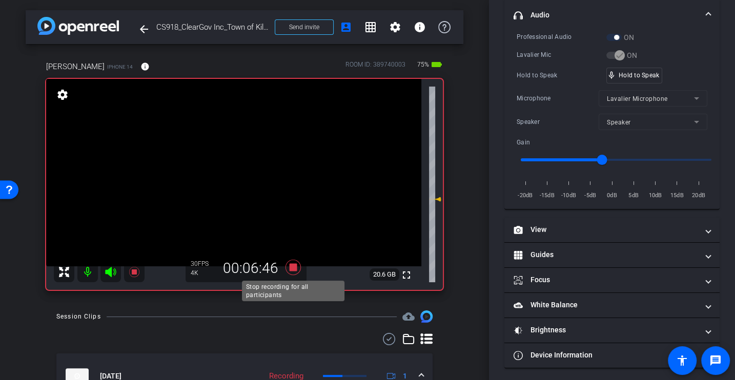
click at [293, 270] on icon at bounding box center [292, 267] width 15 height 15
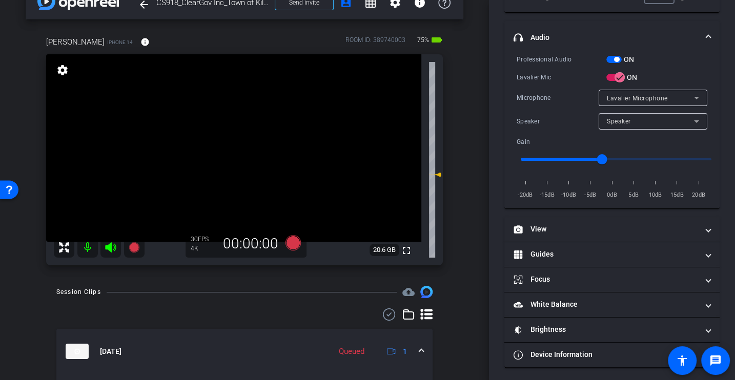
scroll to position [0, 0]
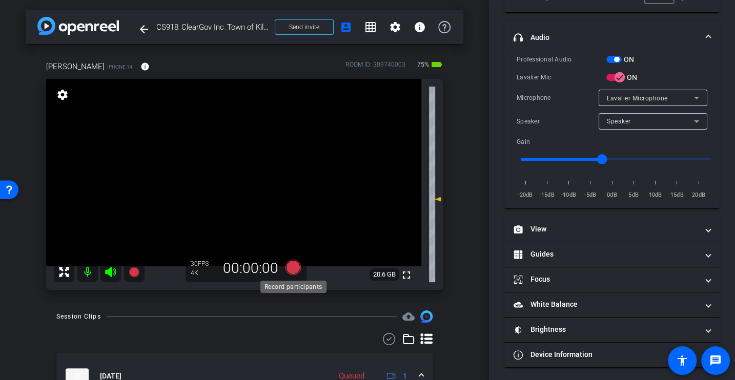
click at [291, 267] on icon at bounding box center [292, 267] width 15 height 15
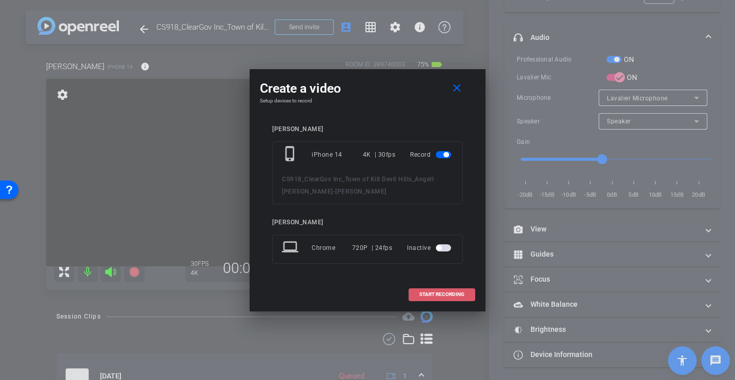
click at [452, 292] on span "START RECORDING" at bounding box center [441, 294] width 45 height 5
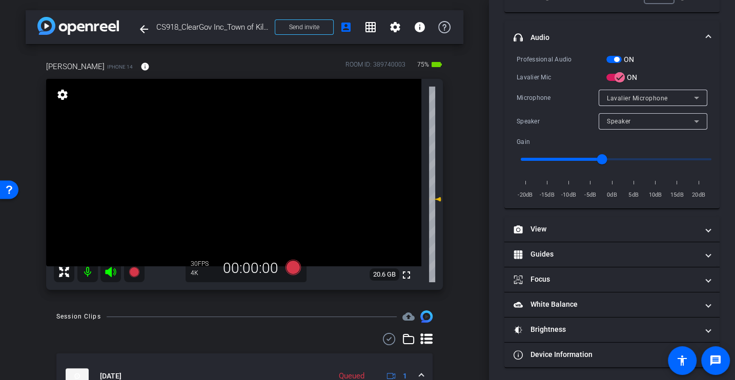
scroll to position [188, 0]
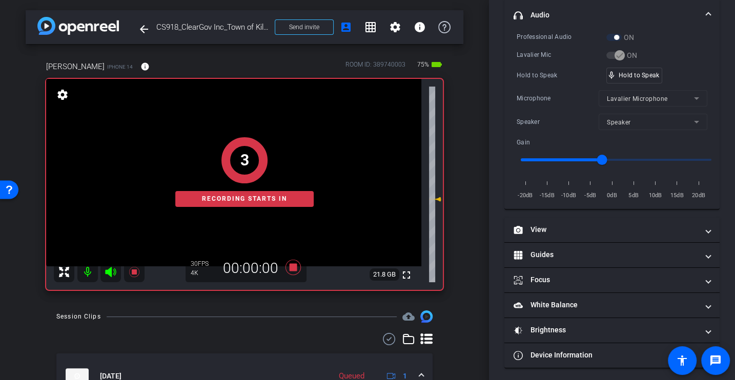
click at [544, 102] on div "Microphone Lavalier Microphone" at bounding box center [611, 98] width 191 height 16
click at [543, 99] on div "Microphone" at bounding box center [557, 98] width 82 height 10
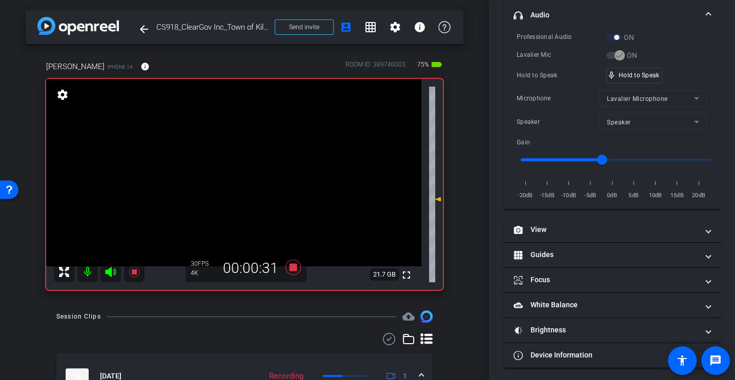
click at [556, 77] on div "Hold to Speak" at bounding box center [561, 75] width 90 height 10
click at [549, 94] on div "Microphone" at bounding box center [557, 98] width 82 height 10
click at [559, 85] on div "Professional Audio ON Lavalier Mic ON Hold to Speak mic_none Hold to Speak Micr…" at bounding box center [611, 116] width 191 height 169
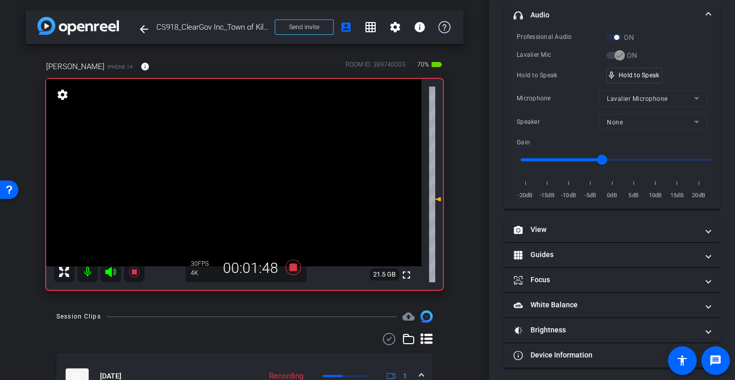
click at [554, 83] on div "Professional Audio ON Lavalier Mic ON Hold to Speak mic_none Hold to Speak Micr…" at bounding box center [611, 116] width 191 height 169
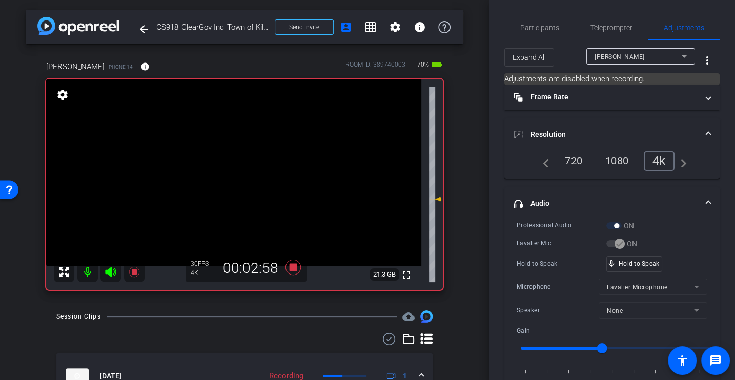
click at [560, 250] on div "Professional Audio ON Lavalier Mic ON Hold to Speak mic_none Hold to Speak Micr…" at bounding box center [611, 304] width 191 height 169
click at [543, 259] on div "Hold to Speak" at bounding box center [561, 264] width 90 height 10
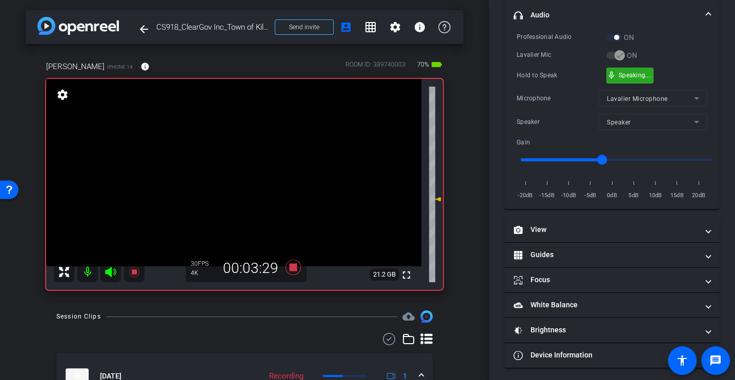
click at [548, 93] on div "Microphone" at bounding box center [557, 98] width 82 height 10
click at [551, 76] on div "Hold to Speak" at bounding box center [561, 75] width 90 height 10
click at [528, 62] on div "Professional Audio ON Lavalier Mic ON Hold to Speak mic_none Hold to Speak Micr…" at bounding box center [611, 116] width 191 height 169
click at [550, 77] on div "Hold to Speak" at bounding box center [561, 75] width 90 height 10
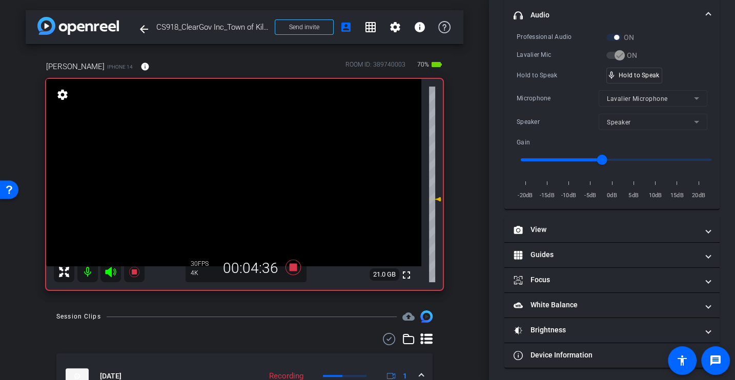
click at [550, 77] on div "Hold to Speak" at bounding box center [561, 75] width 90 height 10
click at [541, 75] on div "Hold to Speak" at bounding box center [561, 75] width 90 height 10
click at [551, 68] on div "Hold to Speak mic_none Hold to Speak" at bounding box center [611, 76] width 191 height 16
click at [542, 95] on div "Microphone" at bounding box center [557, 98] width 82 height 10
click at [551, 93] on div "Microphone" at bounding box center [557, 98] width 82 height 10
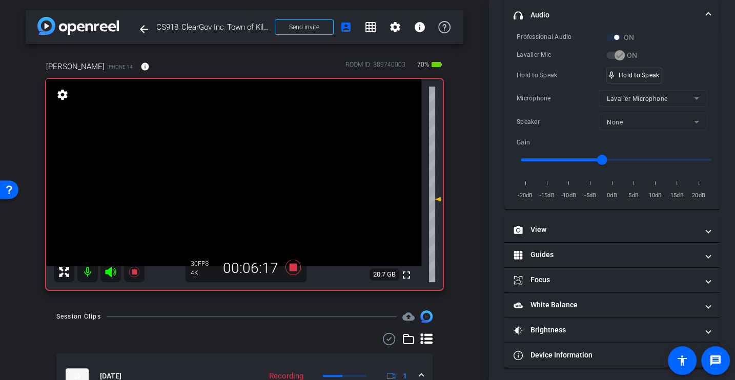
click at [551, 93] on div "Microphone" at bounding box center [557, 98] width 82 height 10
click at [295, 268] on icon at bounding box center [292, 267] width 15 height 15
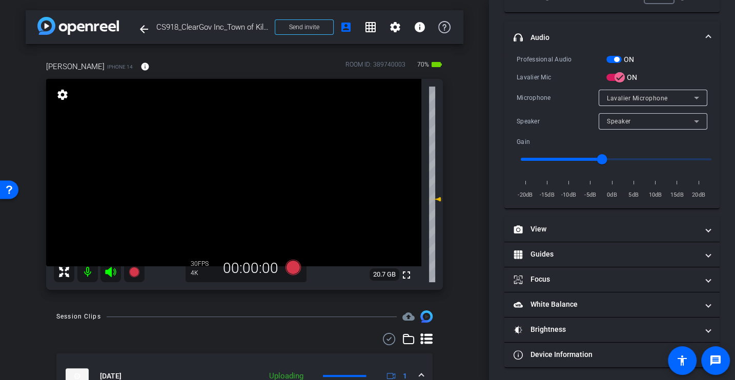
scroll to position [49, 0]
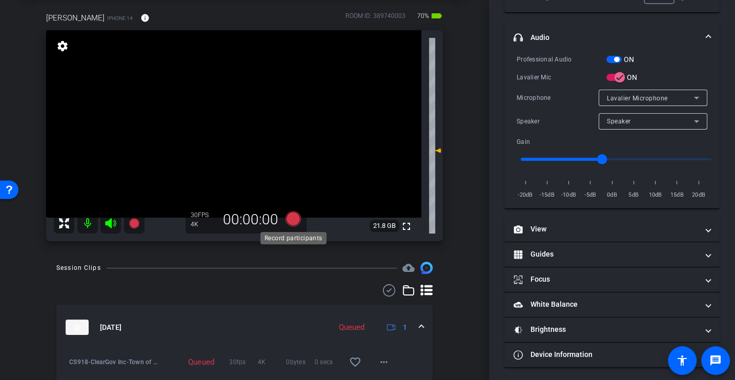
click at [296, 215] on icon at bounding box center [292, 218] width 15 height 15
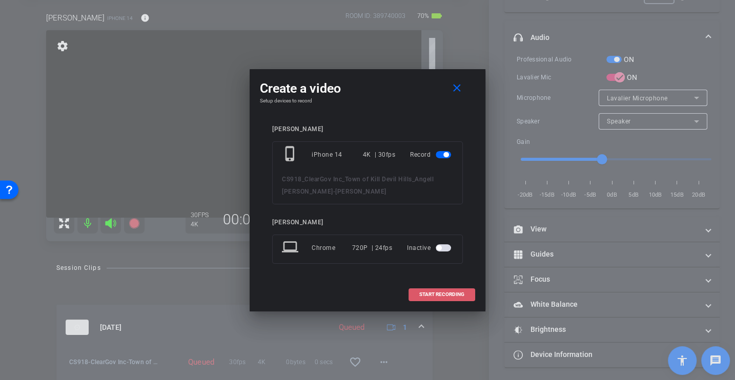
click at [466, 293] on span at bounding box center [442, 294] width 66 height 25
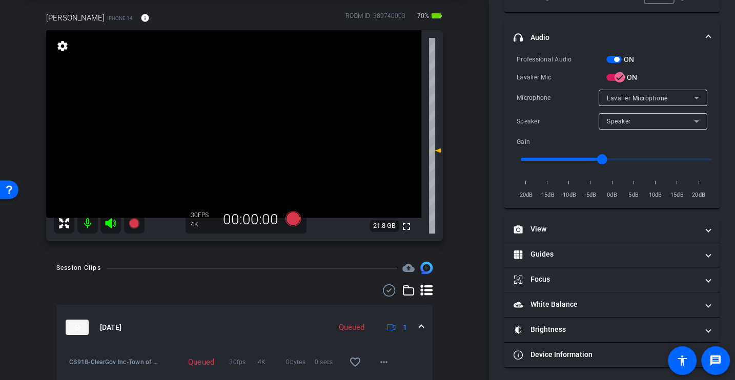
scroll to position [188, 0]
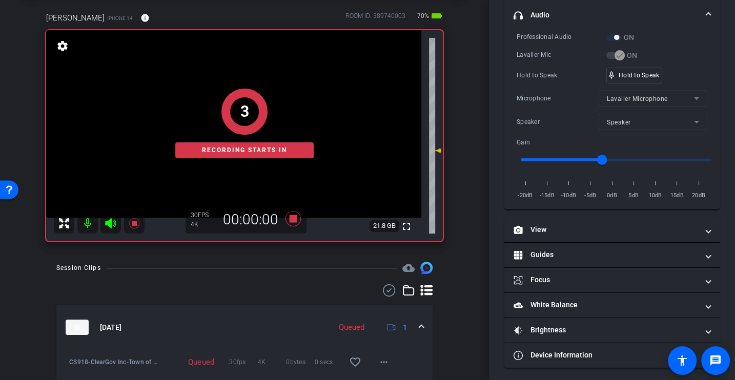
click at [540, 84] on div "Professional Audio ON Lavalier Mic ON Hold to Speak mic_none Hold to Speak Micr…" at bounding box center [611, 116] width 191 height 169
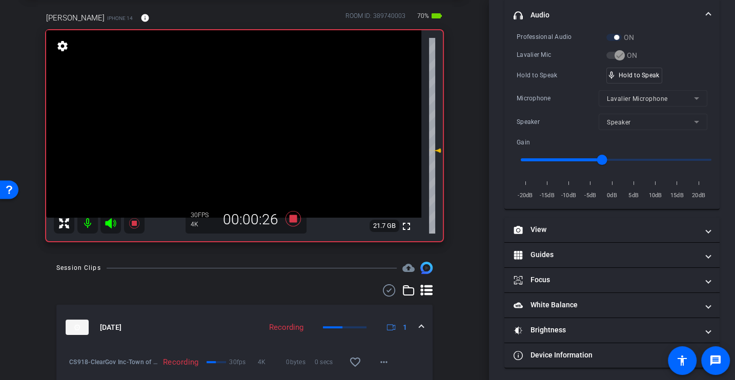
click at [550, 81] on div "Hold to Speak mic_none Hold to Speak" at bounding box center [611, 76] width 191 height 16
click at [569, 83] on div "Professional Audio ON Lavalier Mic ON Hold to Speak mic_none Hold to Speak Micr…" at bounding box center [611, 116] width 191 height 169
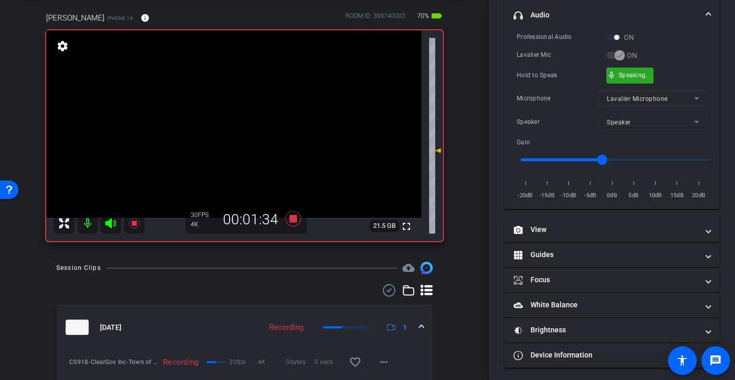
click at [563, 84] on div "Professional Audio ON Lavalier Mic ON Hold to Speak mic_none Speaking... Microp…" at bounding box center [611, 116] width 191 height 169
click at [563, 84] on div "Professional Audio ON Lavalier Mic ON Hold to Speak mic_none Hold to Speak Micr…" at bounding box center [611, 116] width 191 height 169
click at [540, 65] on div "Professional Audio ON Lavalier Mic ON Hold to Speak mic_none Hold to Speak Micr…" at bounding box center [611, 116] width 191 height 169
click at [548, 83] on div "Professional Audio ON Lavalier Mic ON Hold to Speak mic_none Speaking... Microp…" at bounding box center [611, 116] width 191 height 169
click at [548, 83] on div "Professional Audio ON Lavalier Mic ON Hold to Speak mic_none Hold to Speak Micr…" at bounding box center [611, 116] width 191 height 169
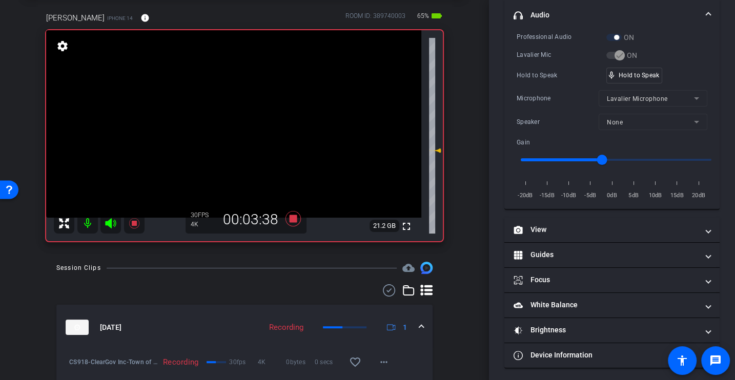
click at [537, 75] on div "Hold to Speak" at bounding box center [561, 75] width 90 height 10
click at [541, 76] on div "Hold to Speak" at bounding box center [561, 75] width 90 height 10
click at [544, 72] on div "Hold to Speak" at bounding box center [561, 75] width 90 height 10
click at [544, 83] on div "Professional Audio ON Lavalier Mic ON Hold to Speak mic_none Hold to Speak Micr…" at bounding box center [611, 116] width 191 height 169
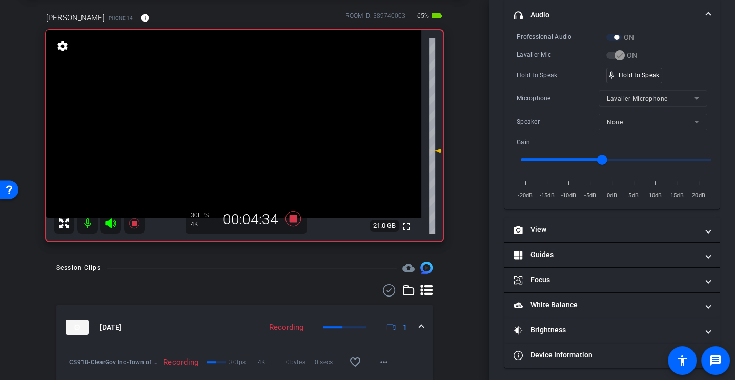
click at [551, 90] on div "Microphone Lavalier Microphone" at bounding box center [611, 98] width 191 height 16
click at [542, 91] on div "Microphone Lavalier Microphone" at bounding box center [611, 98] width 191 height 16
click at [550, 97] on div "Microphone" at bounding box center [557, 98] width 82 height 10
click at [548, 86] on div "Professional Audio ON Lavalier Mic ON Hold to Speak mic_none Speaking... Microp…" at bounding box center [611, 116] width 191 height 169
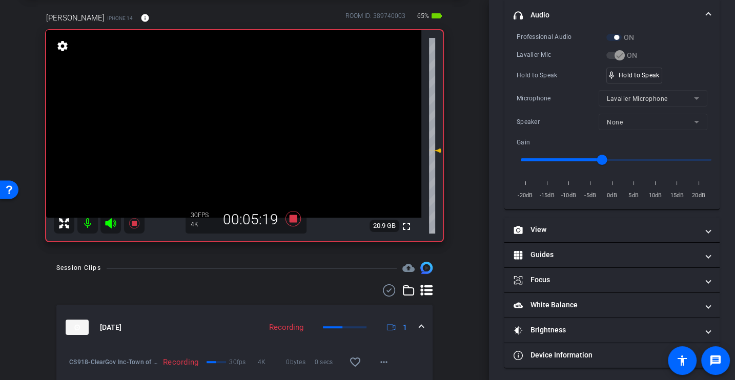
click at [555, 90] on div "Microphone Lavalier Microphone" at bounding box center [611, 98] width 191 height 16
click at [564, 83] on div "Professional Audio ON Lavalier Mic ON Hold to Speak mic_none Speaking... Microp…" at bounding box center [611, 116] width 191 height 169
click at [547, 88] on div "Professional Audio ON Lavalier Mic ON Hold to Speak mic_none Hold to Speak Micr…" at bounding box center [611, 116] width 191 height 169
click at [549, 54] on div "Lavalier Mic" at bounding box center [561, 55] width 90 height 10
click at [545, 94] on div "Microphone" at bounding box center [557, 98] width 82 height 10
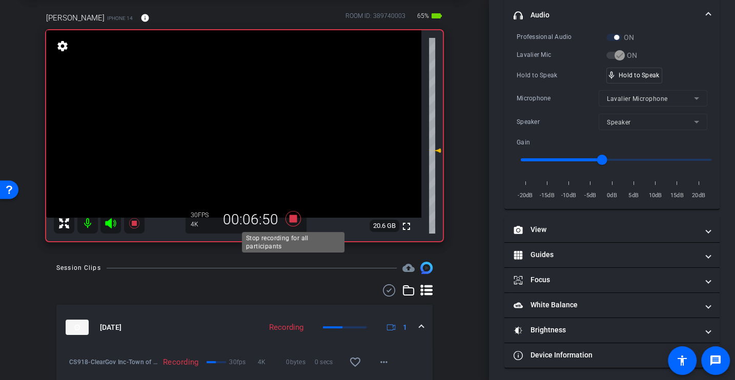
click at [293, 221] on icon at bounding box center [292, 218] width 15 height 15
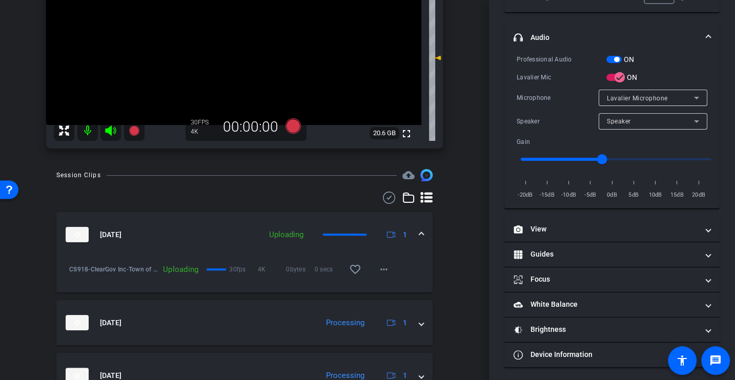
scroll to position [0, 0]
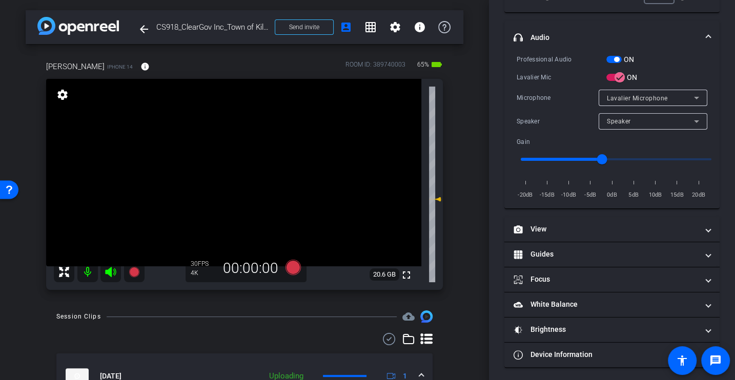
click at [473, 250] on div "arrow_back CS918_ClearGov Inc_Town of Kill Devil Hills_Angell Doughtie Back to …" at bounding box center [244, 190] width 489 height 380
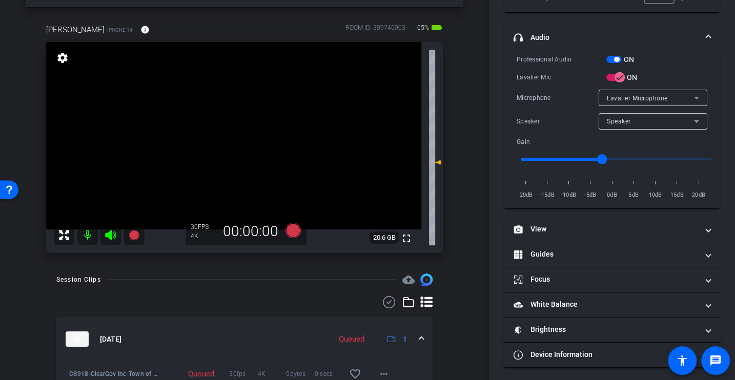
scroll to position [39, 0]
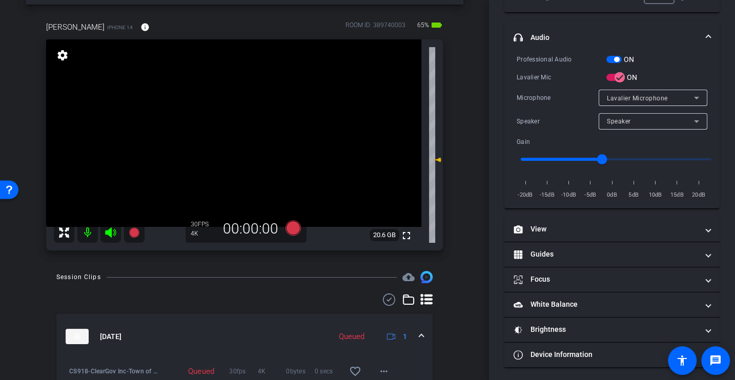
click at [288, 229] on icon at bounding box center [292, 227] width 15 height 15
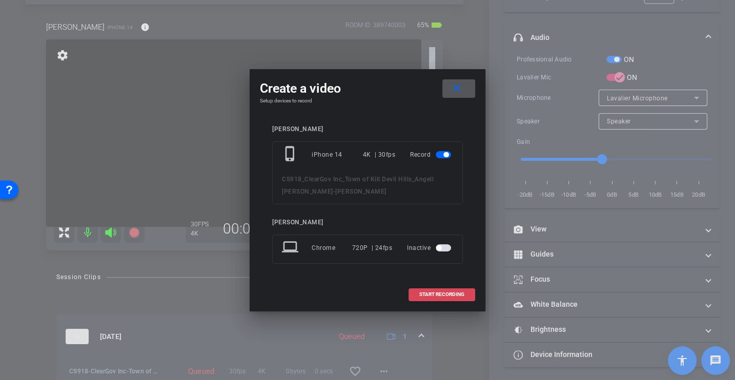
click at [448, 295] on span "START RECORDING" at bounding box center [441, 294] width 45 height 5
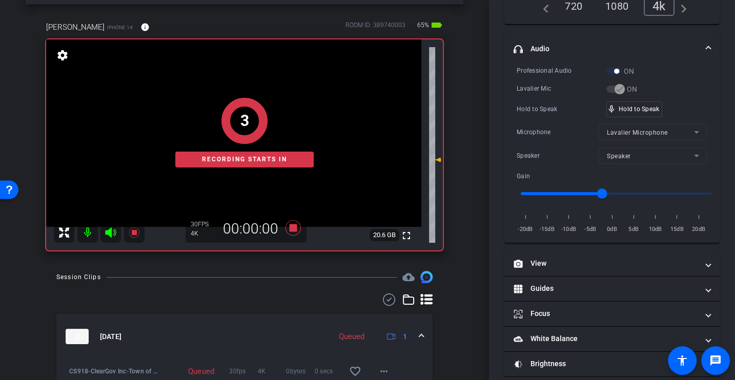
scroll to position [188, 0]
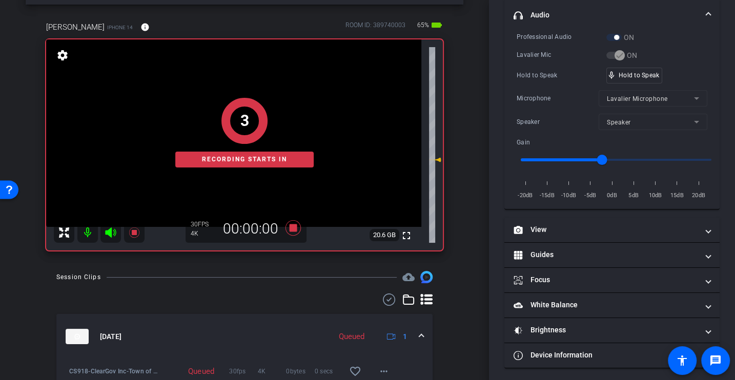
click at [540, 82] on div "Professional Audio ON Lavalier Mic ON Hold to Speak mic_none Hold to Speak Micr…" at bounding box center [611, 116] width 191 height 169
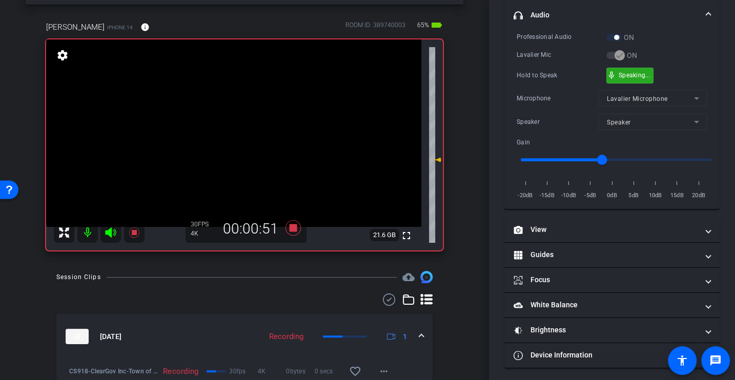
click at [544, 80] on div "Hold to Speak mic_none Speaking..." at bounding box center [611, 76] width 191 height 16
click at [544, 80] on div "Hold to Speak mic_none Hold to Speak" at bounding box center [611, 76] width 191 height 16
click at [552, 75] on div "Hold to Speak" at bounding box center [561, 75] width 90 height 10
click at [546, 76] on div "Hold to Speak" at bounding box center [561, 75] width 90 height 10
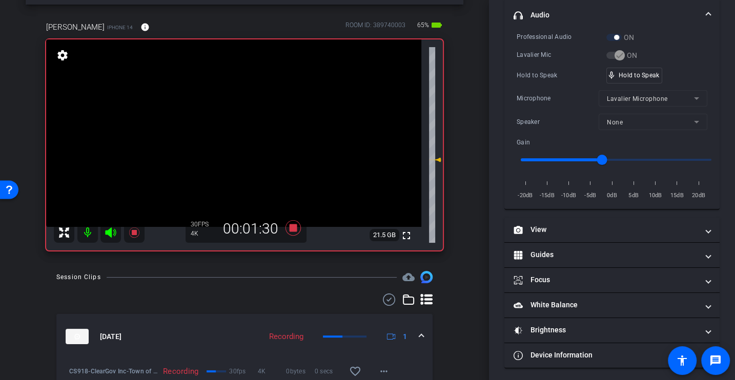
click at [546, 87] on div "Professional Audio ON Lavalier Mic ON Hold to Speak mic_none Hold to Speak Micr…" at bounding box center [611, 116] width 191 height 169
click at [546, 87] on div "Professional Audio ON Lavalier Mic ON Hold to Speak mic_none Speaking... Microp…" at bounding box center [611, 116] width 191 height 169
click at [544, 93] on div "Microphone" at bounding box center [557, 98] width 82 height 10
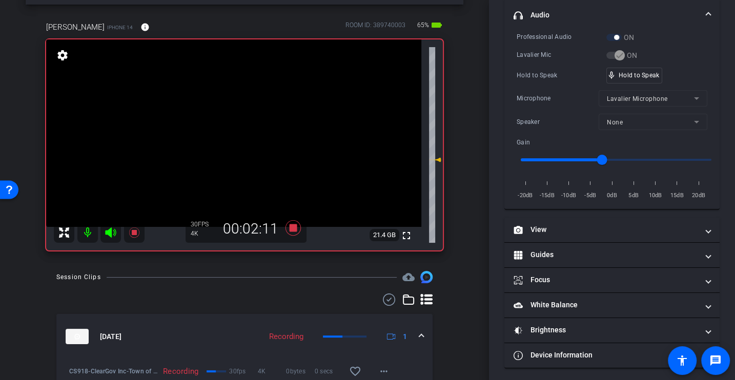
click at [536, 68] on div "Hold to Speak mic_none Hold to Speak" at bounding box center [611, 76] width 191 height 16
click at [563, 73] on div "Hold to Speak" at bounding box center [561, 75] width 90 height 10
click at [539, 93] on div "Microphone" at bounding box center [557, 98] width 82 height 10
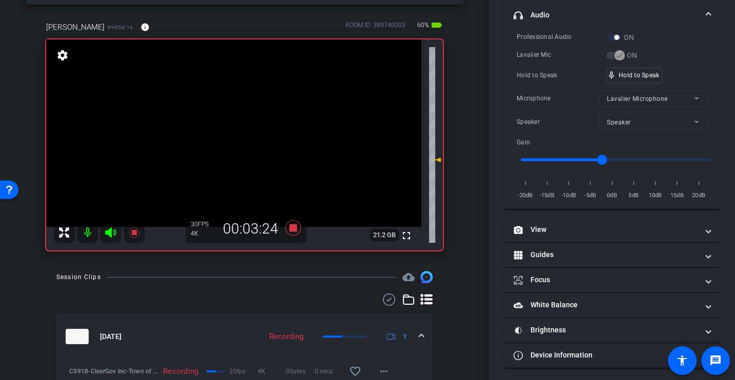
click at [544, 90] on div "Microphone Lavalier Microphone" at bounding box center [611, 98] width 191 height 16
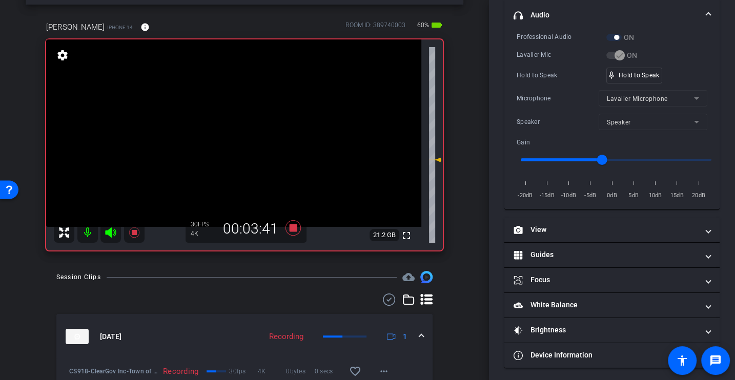
click at [544, 90] on div "Microphone Lavalier Microphone" at bounding box center [611, 98] width 191 height 16
click at [542, 83] on div "Professional Audio ON Lavalier Mic ON Hold to Speak mic_none Hold to Speak Micr…" at bounding box center [611, 116] width 191 height 169
click at [552, 100] on div "Microphone" at bounding box center [557, 98] width 82 height 10
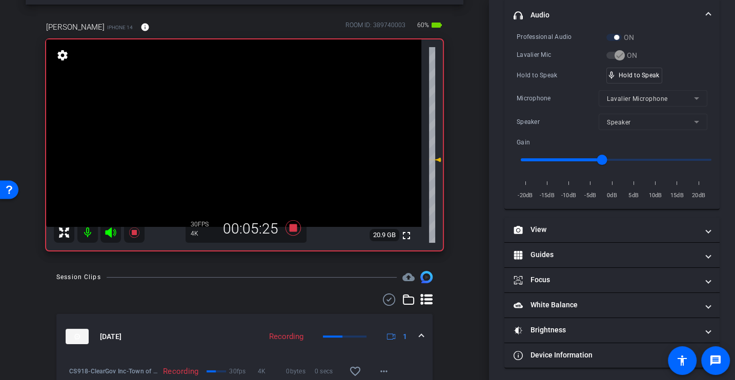
click at [550, 118] on div "Speaker" at bounding box center [557, 122] width 82 height 10
click at [542, 75] on div "Hold to Speak" at bounding box center [561, 75] width 90 height 10
click at [558, 65] on div "Professional Audio ON Lavalier Mic ON Hold to Speak mic_none Hold to Speak Micr…" at bounding box center [611, 116] width 191 height 169
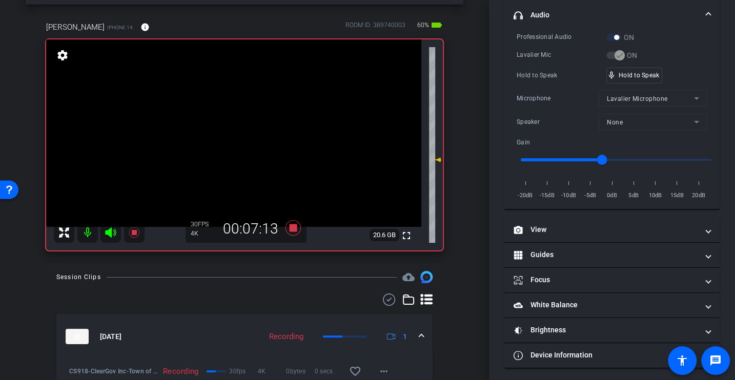
scroll to position [0, 0]
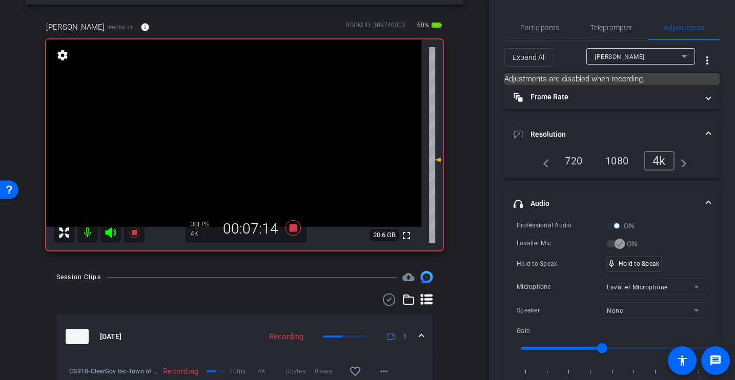
click at [536, 295] on div "Professional Audio ON Lavalier Mic ON Hold to Speak mic_none Hold to Speak Micr…" at bounding box center [611, 304] width 191 height 169
click at [550, 269] on div "Hold to Speak mic_none Hold to Speak" at bounding box center [611, 264] width 191 height 16
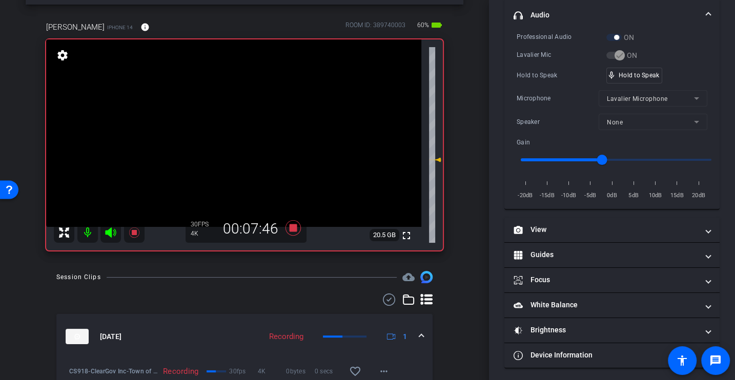
click at [563, 96] on div "Microphone" at bounding box center [557, 98] width 82 height 10
click at [546, 74] on div "Hold to Speak" at bounding box center [561, 75] width 90 height 10
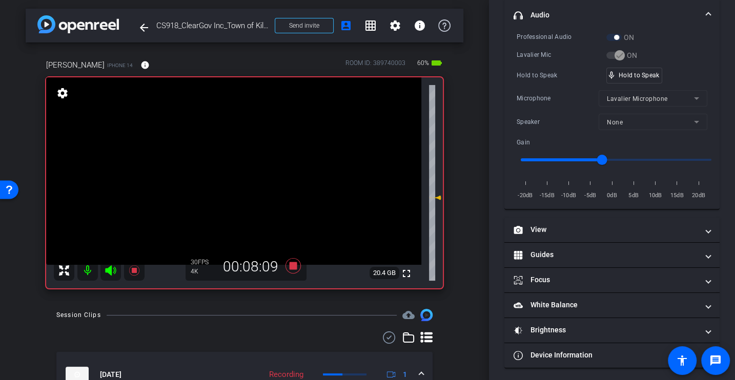
scroll to position [0, 0]
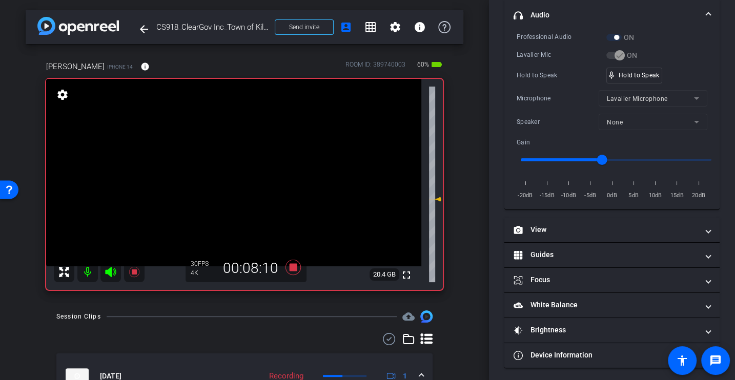
click at [549, 86] on div "Professional Audio ON Lavalier Mic ON Hold to Speak mic_none Hold to Speak Micr…" at bounding box center [611, 116] width 191 height 169
click at [291, 269] on icon at bounding box center [292, 267] width 15 height 15
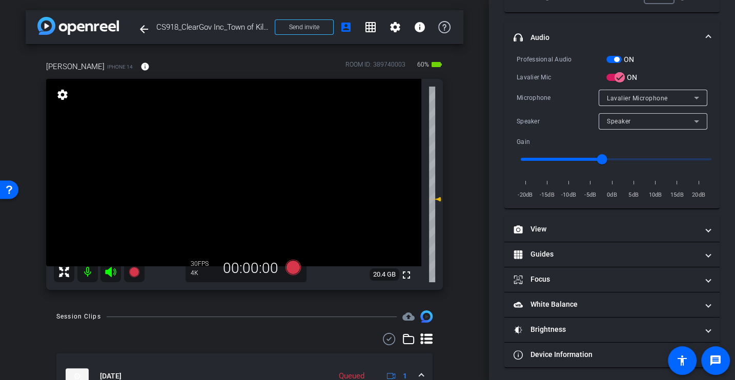
click at [301, 307] on div "arrow_back CS918_ClearGov Inc_Town of Kill Devil Hills_Angell Doughtie Back to …" at bounding box center [244, 190] width 489 height 380
click at [293, 264] on icon at bounding box center [292, 267] width 15 height 15
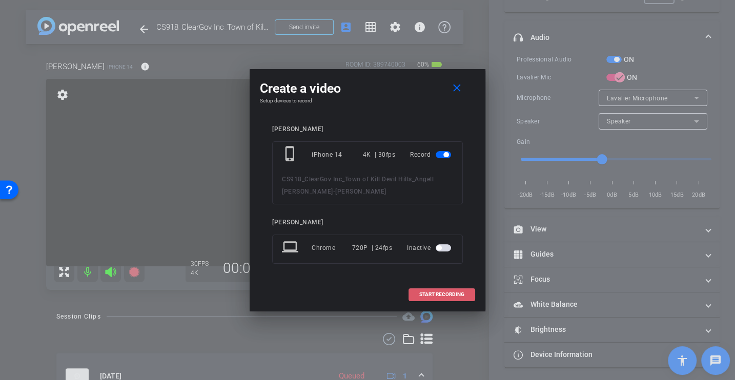
click at [445, 294] on span "START RECORDING" at bounding box center [441, 294] width 45 height 5
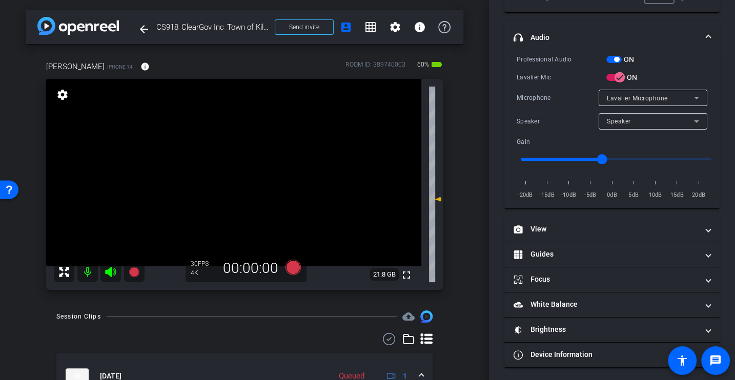
scroll to position [188, 0]
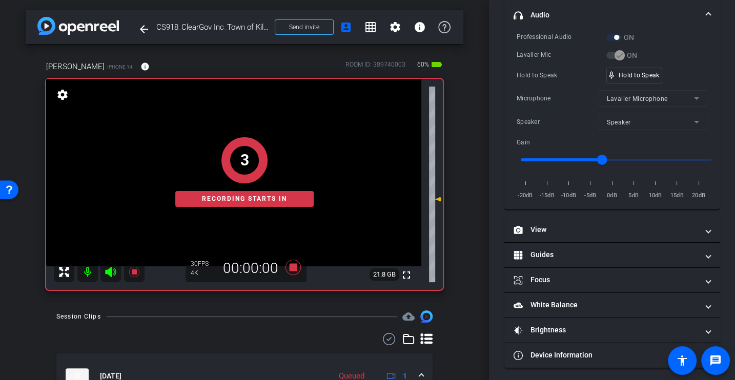
click at [550, 83] on div "Professional Audio ON Lavalier Mic ON Hold to Speak mic_none Hold to Speak Micr…" at bounding box center [611, 116] width 191 height 169
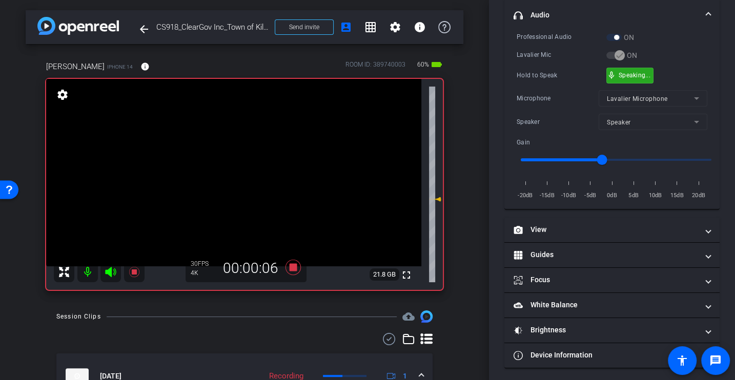
click at [548, 90] on div "Microphone Lavalier Microphone" at bounding box center [611, 98] width 191 height 16
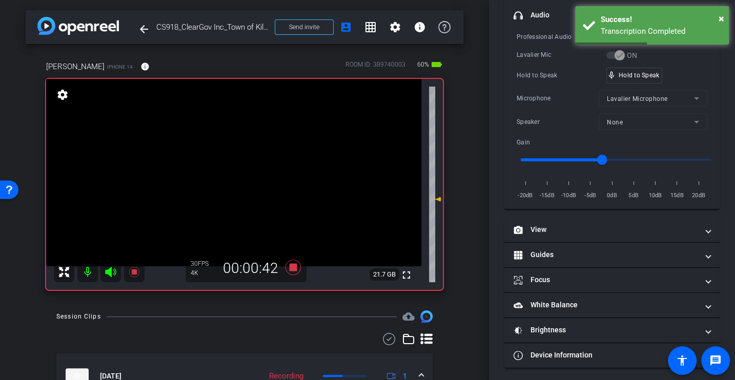
click at [553, 93] on div "Microphone" at bounding box center [557, 98] width 82 height 10
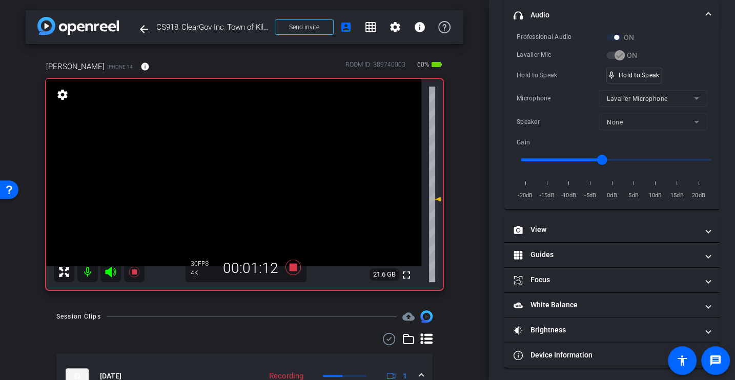
click at [553, 93] on div "Microphone" at bounding box center [557, 98] width 82 height 10
click at [548, 84] on div "Professional Audio ON Lavalier Mic ON Hold to Speak mic_none Hold to Speak Micr…" at bounding box center [611, 116] width 191 height 169
click at [555, 83] on div "Professional Audio ON Lavalier Mic ON Hold to Speak mic_none Hold to Speak Micr…" at bounding box center [611, 116] width 191 height 169
click at [575, 117] on div "Speaker" at bounding box center [557, 122] width 82 height 10
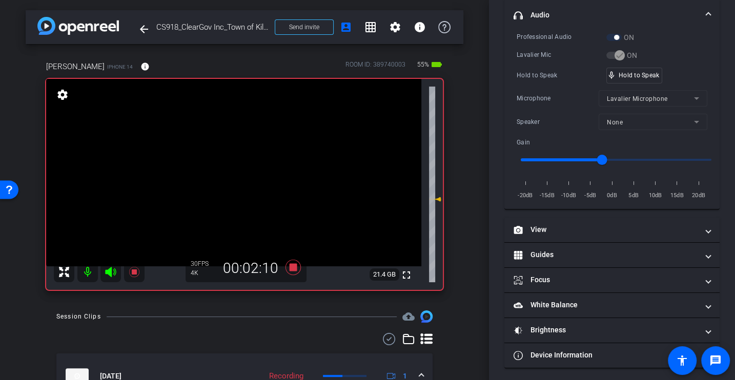
click at [553, 70] on div "Hold to Speak" at bounding box center [561, 75] width 90 height 10
click at [555, 73] on div "Hold to Speak" at bounding box center [561, 75] width 90 height 10
click at [562, 101] on div "Microphone" at bounding box center [557, 98] width 82 height 10
click at [557, 86] on div "Professional Audio ON Lavalier Mic ON Hold to Speak mic_none Hold to Speak Micr…" at bounding box center [611, 116] width 191 height 169
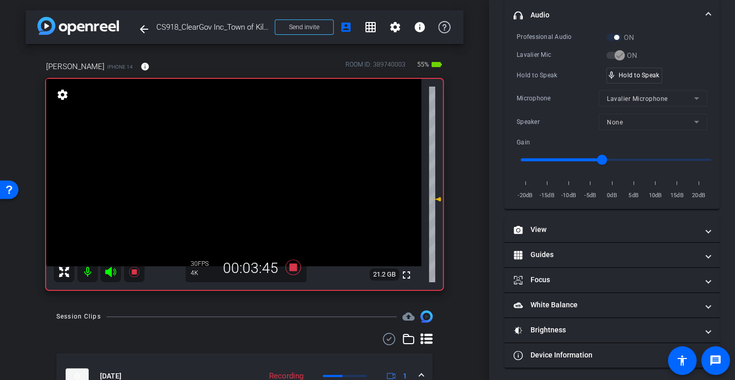
click at [557, 86] on div "Professional Audio ON Lavalier Mic ON Hold to Speak mic_none Hold to Speak Micr…" at bounding box center [611, 116] width 191 height 169
click at [544, 102] on div "Microphone Lavalier Microphone" at bounding box center [611, 98] width 191 height 16
click at [547, 100] on div "Microphone" at bounding box center [557, 98] width 82 height 10
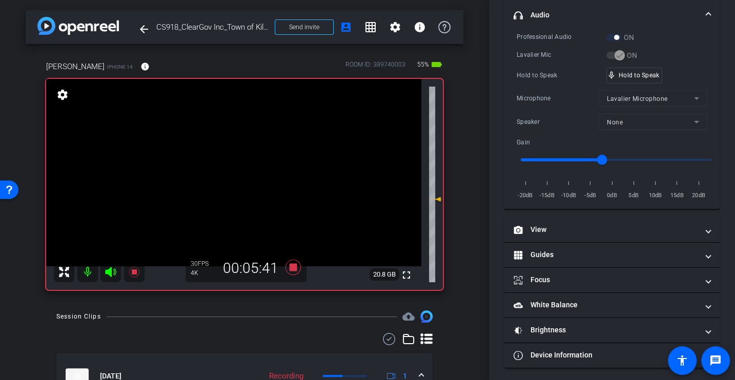
click at [547, 98] on div "Microphone" at bounding box center [557, 98] width 82 height 10
click at [546, 84] on div "Professional Audio ON Lavalier Mic ON Hold to Speak mic_none Hold to Speak Micr…" at bounding box center [611, 116] width 191 height 169
click at [546, 84] on div "Professional Audio ON Lavalier Mic ON Hold to Speak mic_none Speaking... Microp…" at bounding box center [611, 116] width 191 height 169
click at [546, 84] on div "Professional Audio ON Lavalier Mic ON Hold to Speak mic_none Hold to Speak Micr…" at bounding box center [611, 116] width 191 height 169
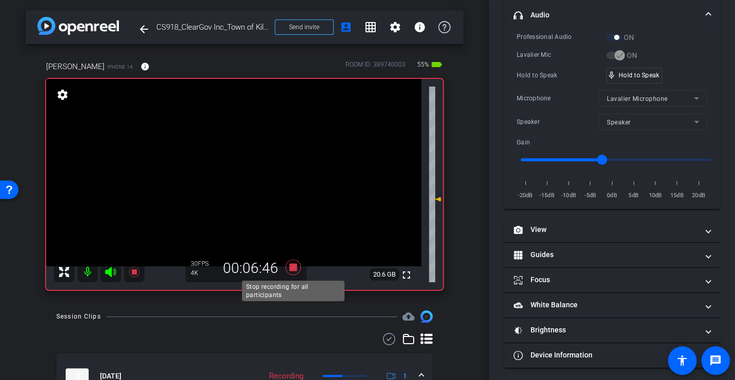
click at [290, 265] on icon at bounding box center [292, 267] width 15 height 15
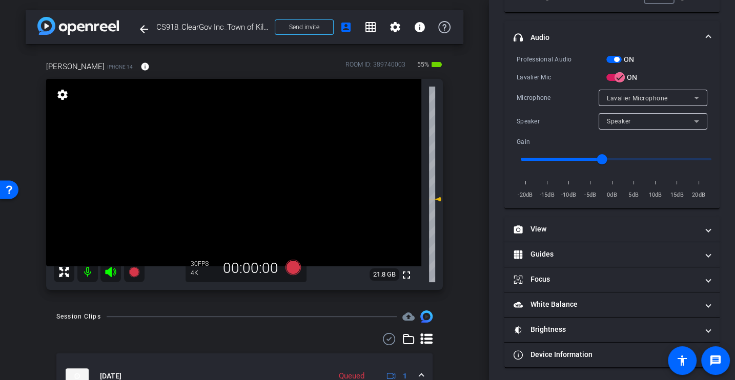
scroll to position [0, 0]
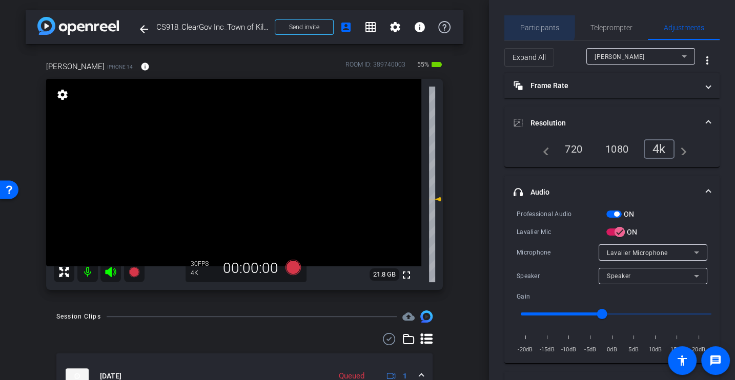
click at [536, 25] on span "Participants" at bounding box center [539, 27] width 39 height 7
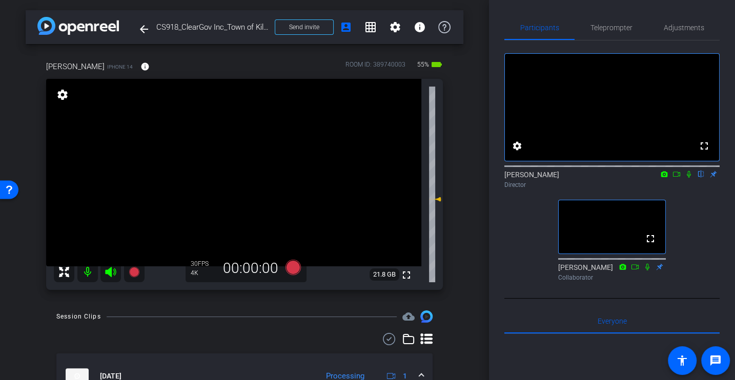
click at [464, 303] on div "arrow_back CS918_ClearGov Inc_Town of Kill Devil Hills_Angell Doughtie Back to …" at bounding box center [244, 190] width 489 height 380
click at [683, 193] on div "Alex Ferguson flip Director" at bounding box center [611, 176] width 215 height 31
click at [676, 178] on icon at bounding box center [676, 174] width 8 height 7
click at [703, 178] on icon at bounding box center [701, 174] width 8 height 7
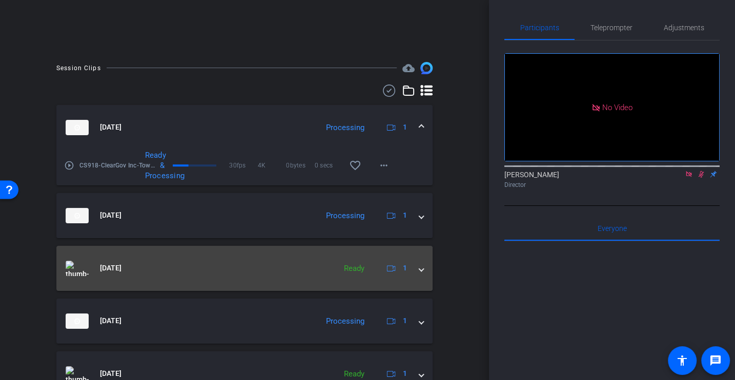
scroll to position [213, 0]
